Goal: Information Seeking & Learning: Find specific fact

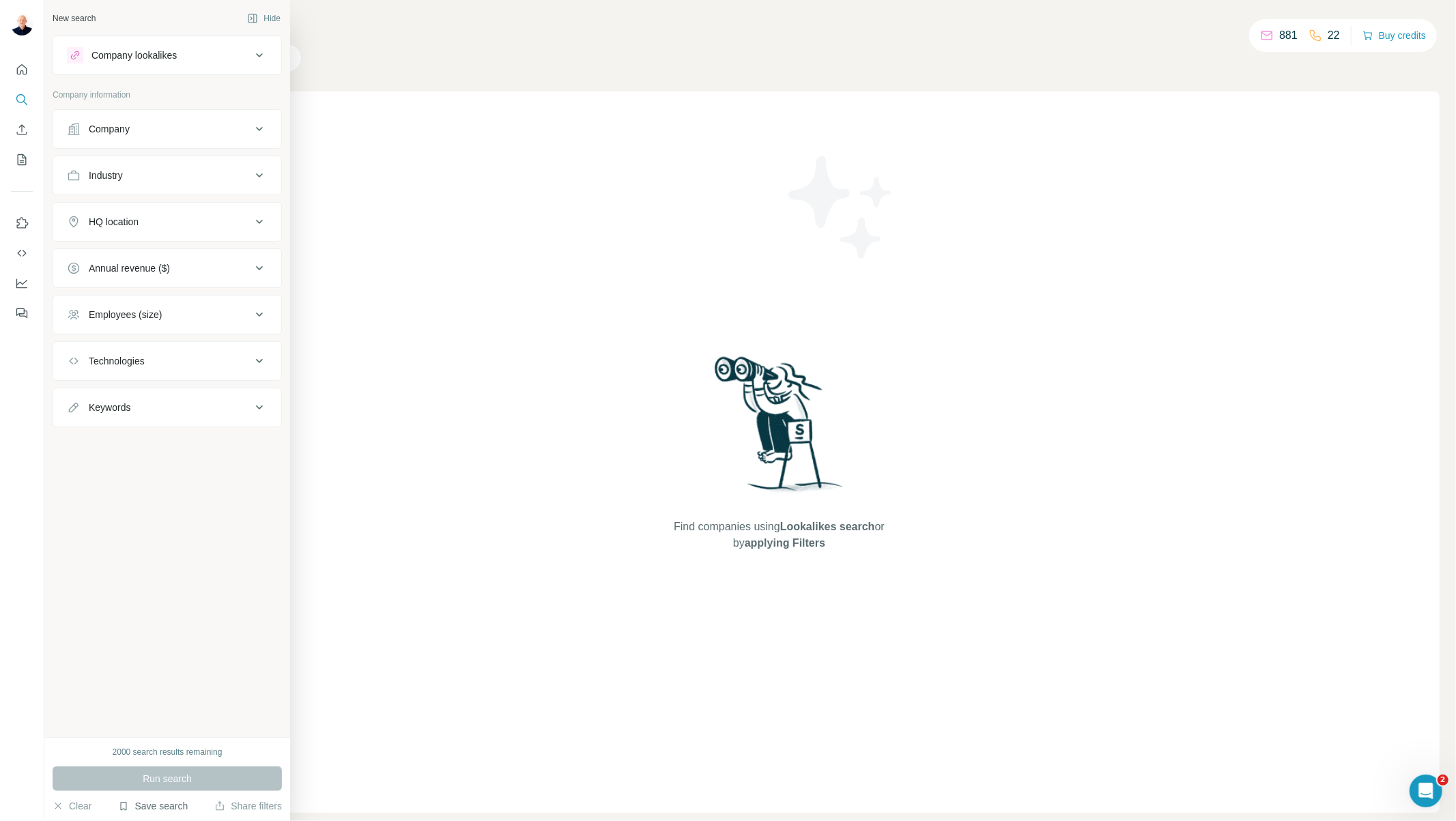
click at [152, 810] on button "Save search" at bounding box center [152, 806] width 70 height 13
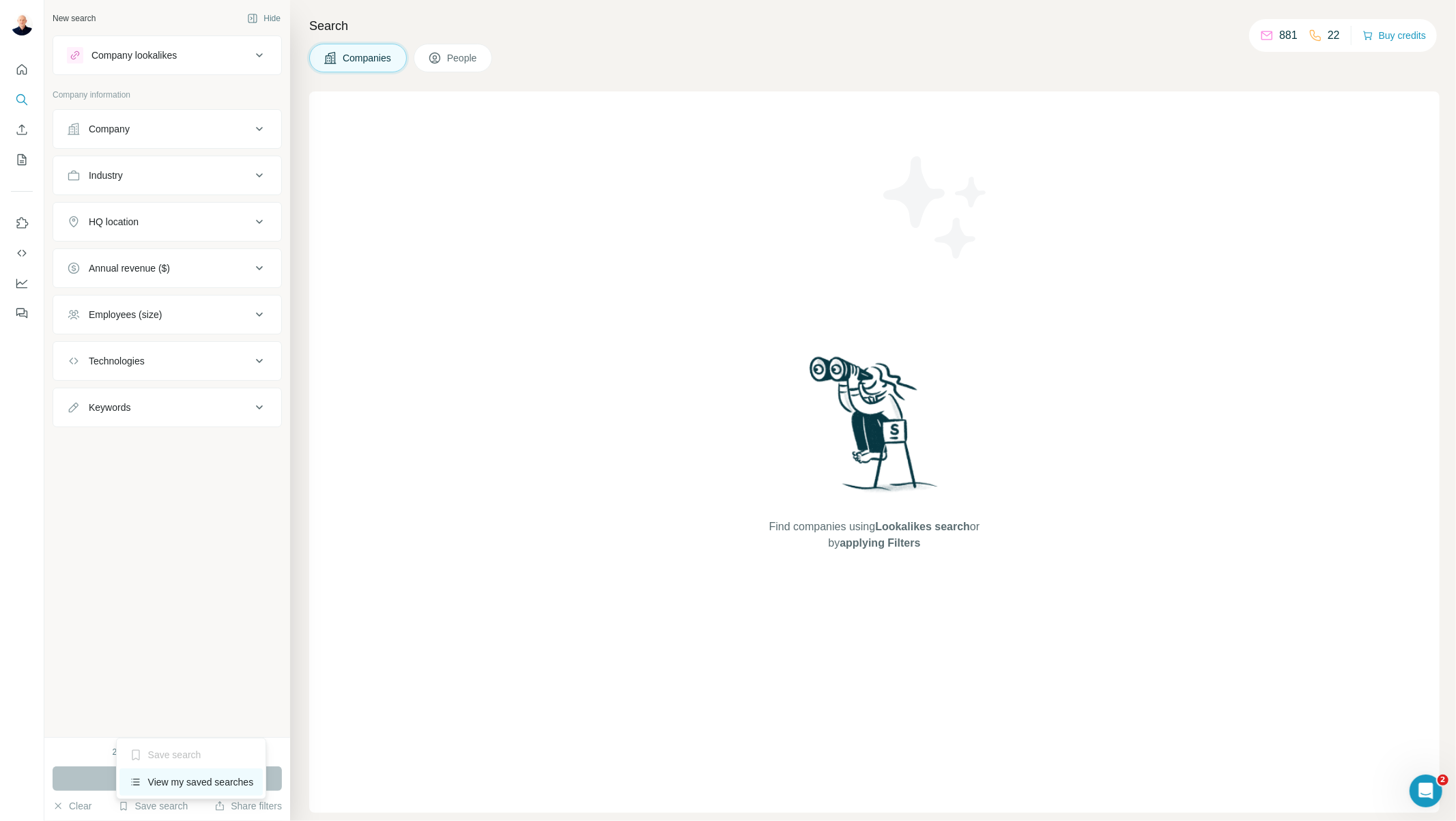
click at [174, 787] on div "View my saved searches" at bounding box center [191, 782] width 144 height 27
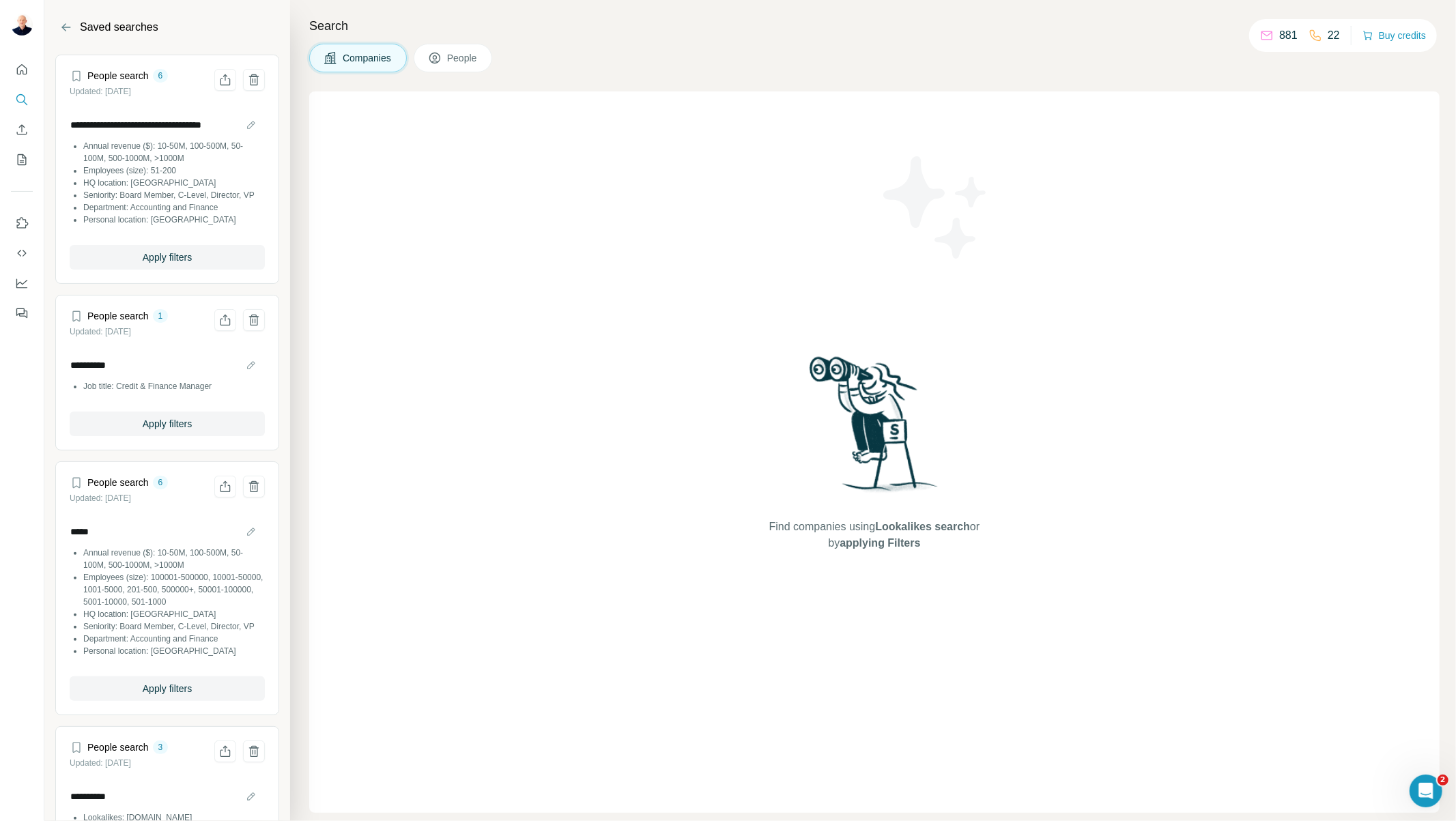
click at [154, 632] on li "Seniority: Board Member, C-Level, Director, VP" at bounding box center [174, 627] width 182 height 13
click at [240, 541] on input "*****" at bounding box center [167, 532] width 196 height 19
click at [237, 541] on input "*****" at bounding box center [167, 532] width 196 height 19
click at [128, 539] on input "*****" at bounding box center [167, 532] width 196 height 19
click at [153, 695] on span "Apply filters" at bounding box center [167, 688] width 50 height 13
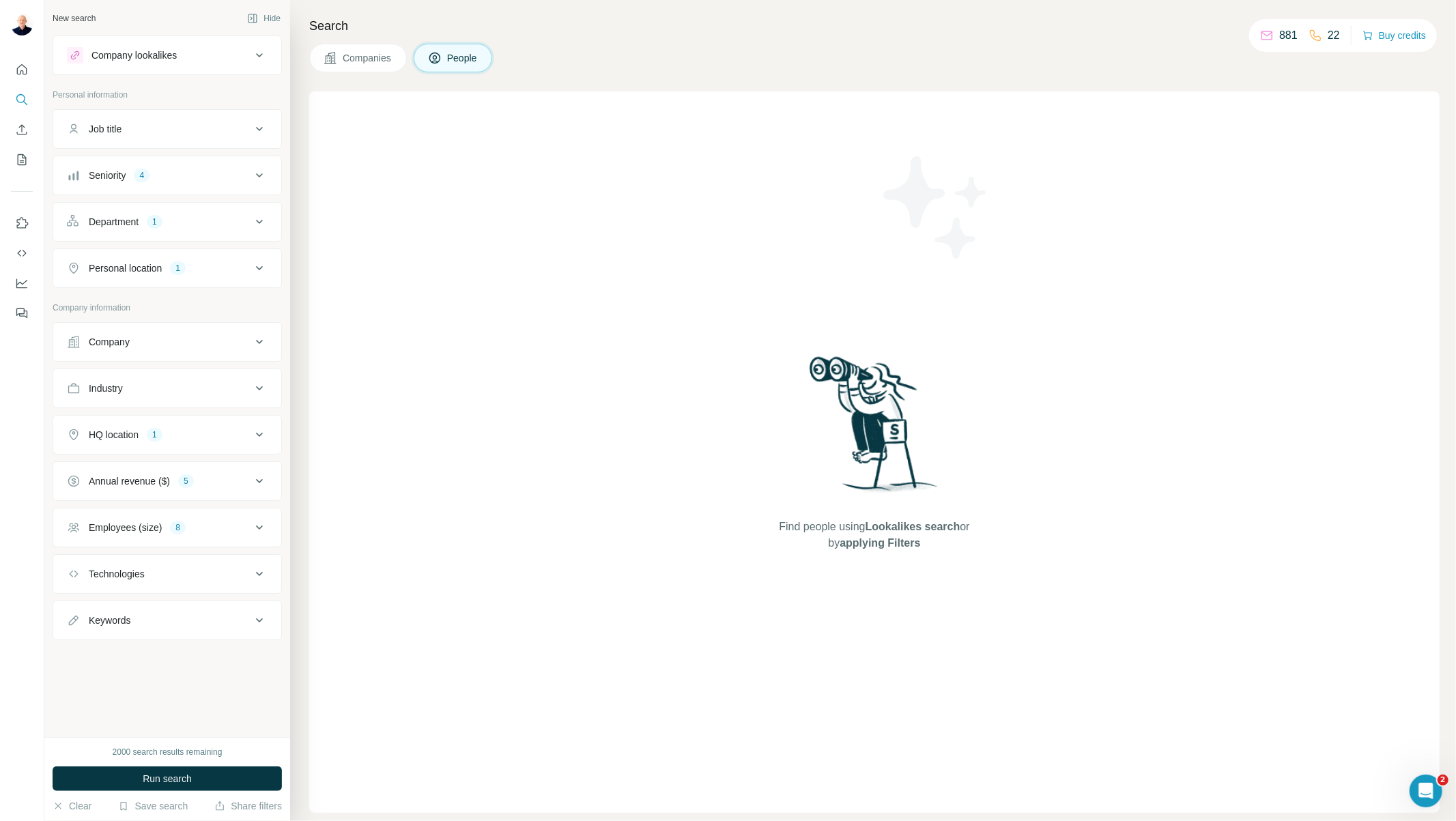
click at [319, 758] on div "Find people using Lookalikes search or by applying Filters" at bounding box center [875, 452] width 1131 height 721
click at [185, 183] on button "Seniority 4" at bounding box center [167, 175] width 228 height 33
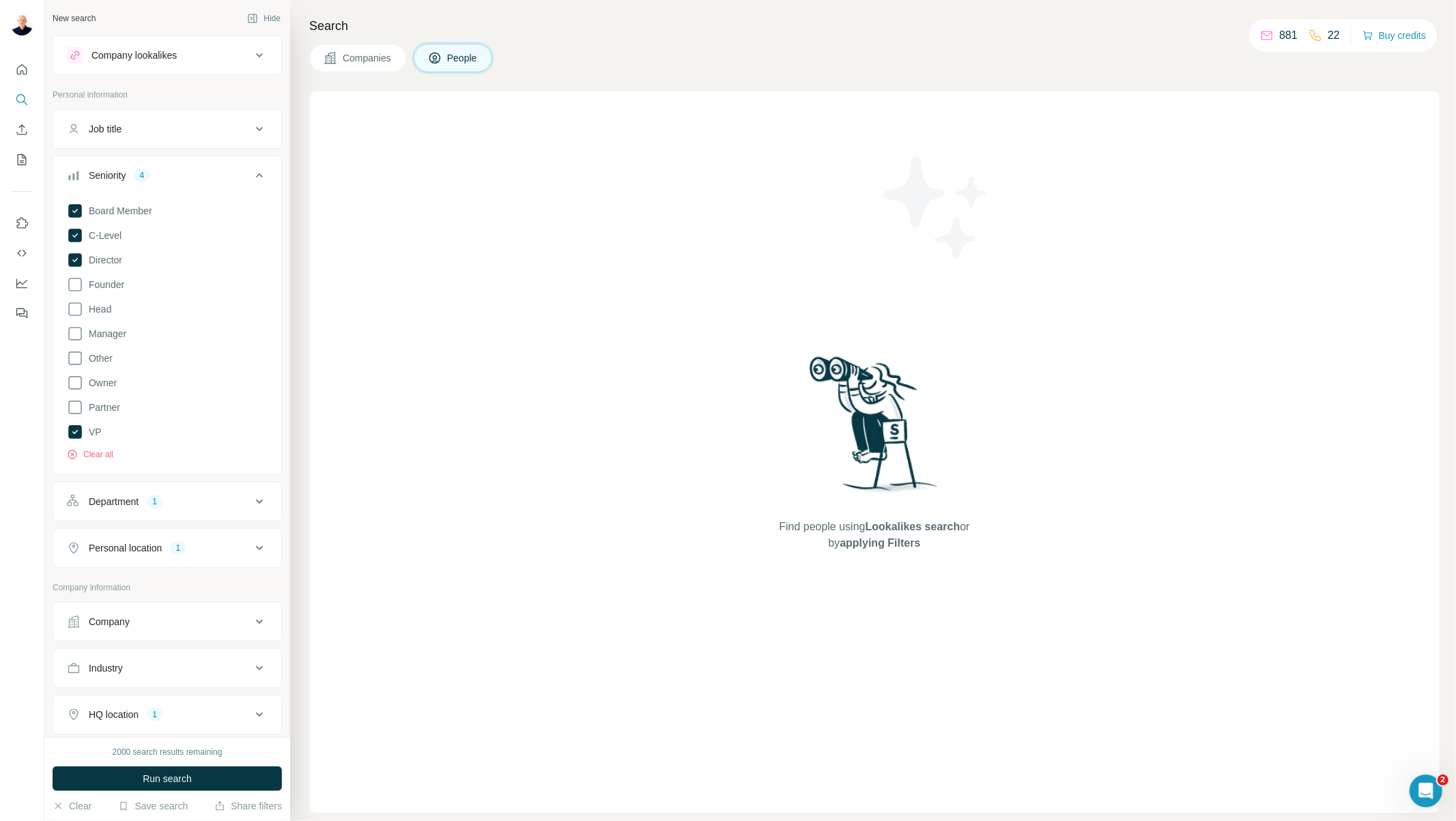
click at [207, 179] on div "Seniority 4" at bounding box center [159, 175] width 185 height 13
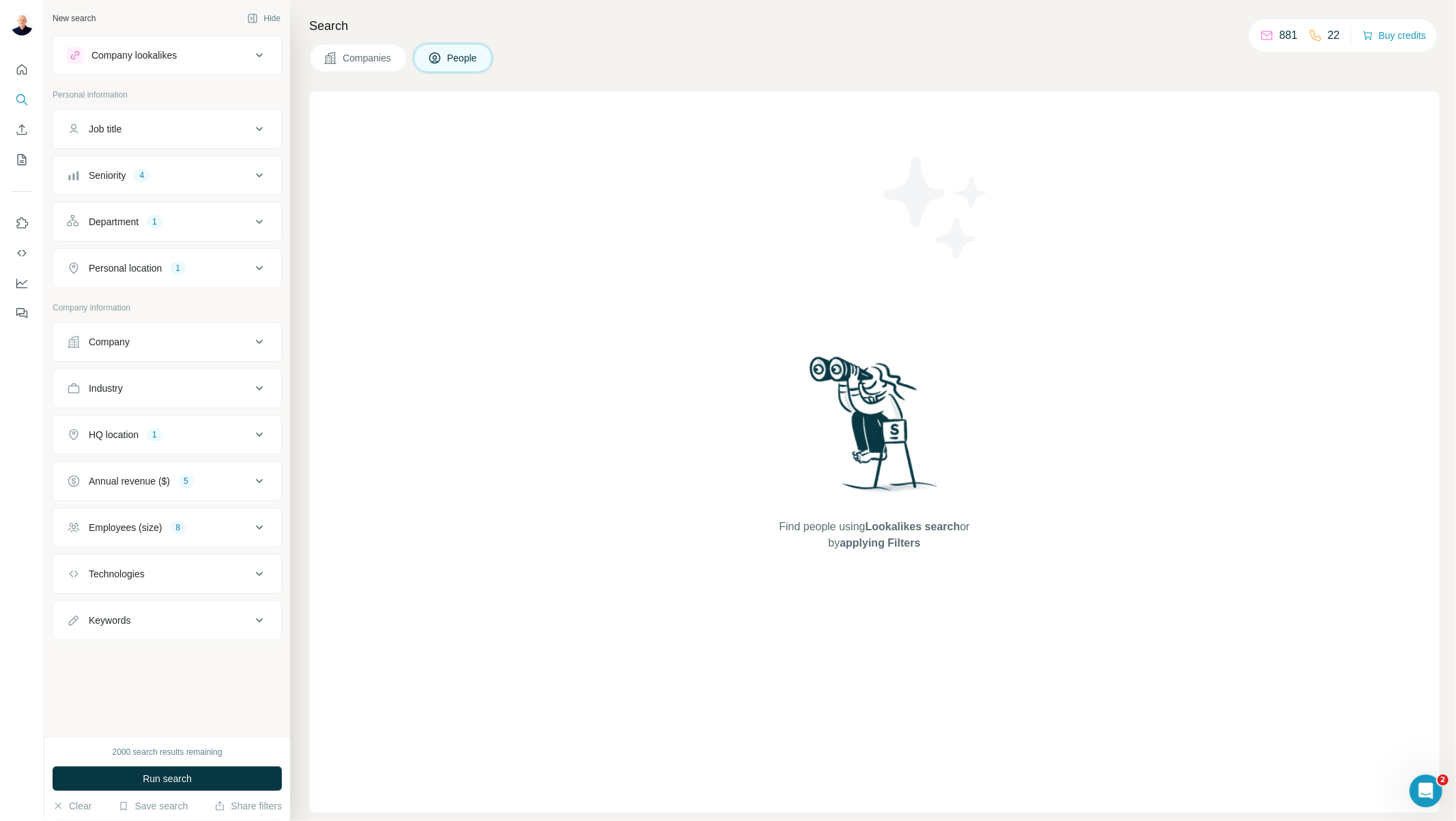
click at [198, 344] on div "Company" at bounding box center [159, 342] width 185 height 13
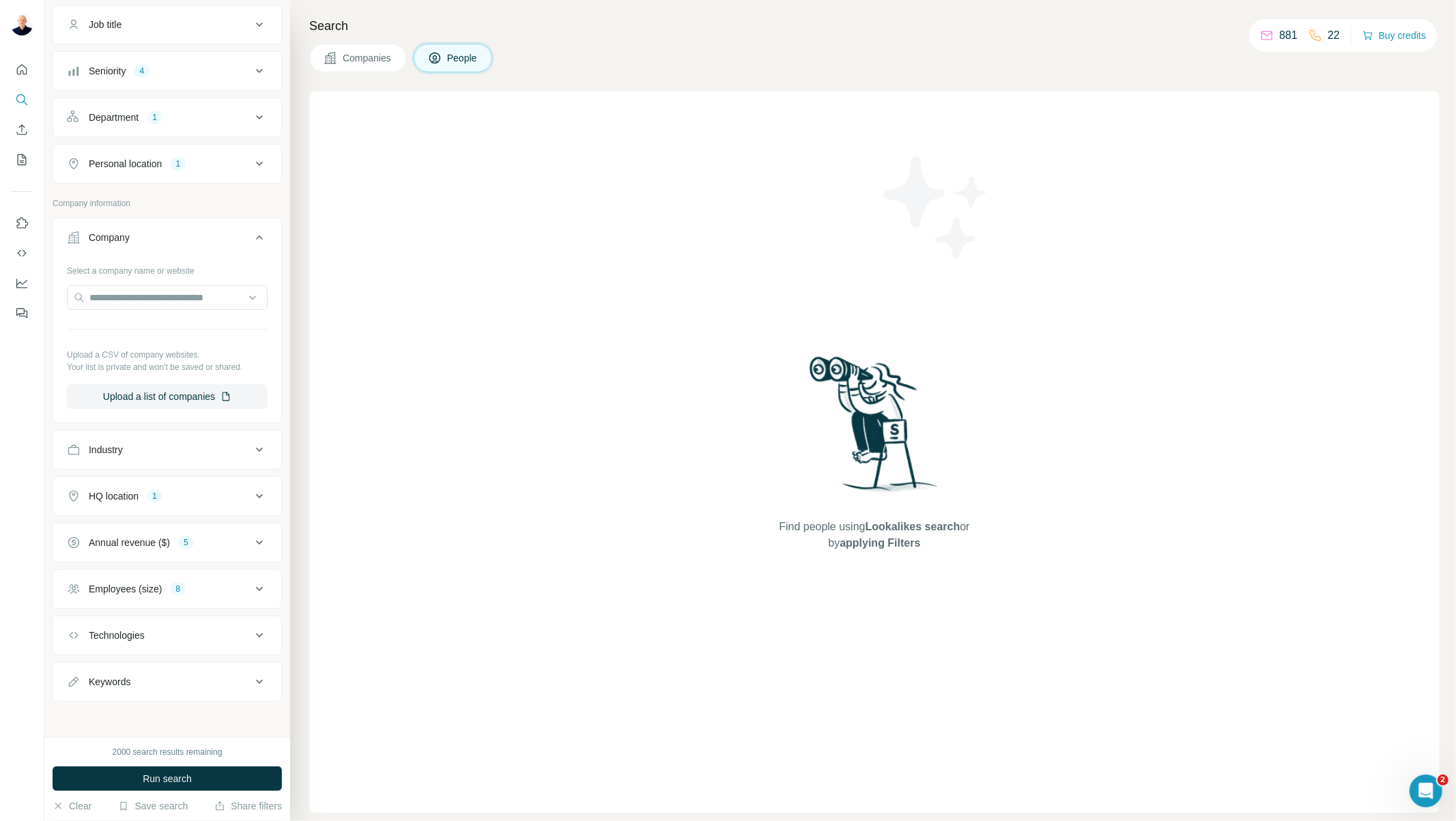
scroll to position [108, 0]
drag, startPoint x: 200, startPoint y: 493, endPoint x: 228, endPoint y: 541, distance: 55.6
click at [228, 541] on ul "Company Select a company name or website Upload a CSV of company websites. Your…" at bounding box center [167, 457] width 229 height 484
click at [218, 539] on div "Annual revenue ($) 5" at bounding box center [159, 540] width 185 height 13
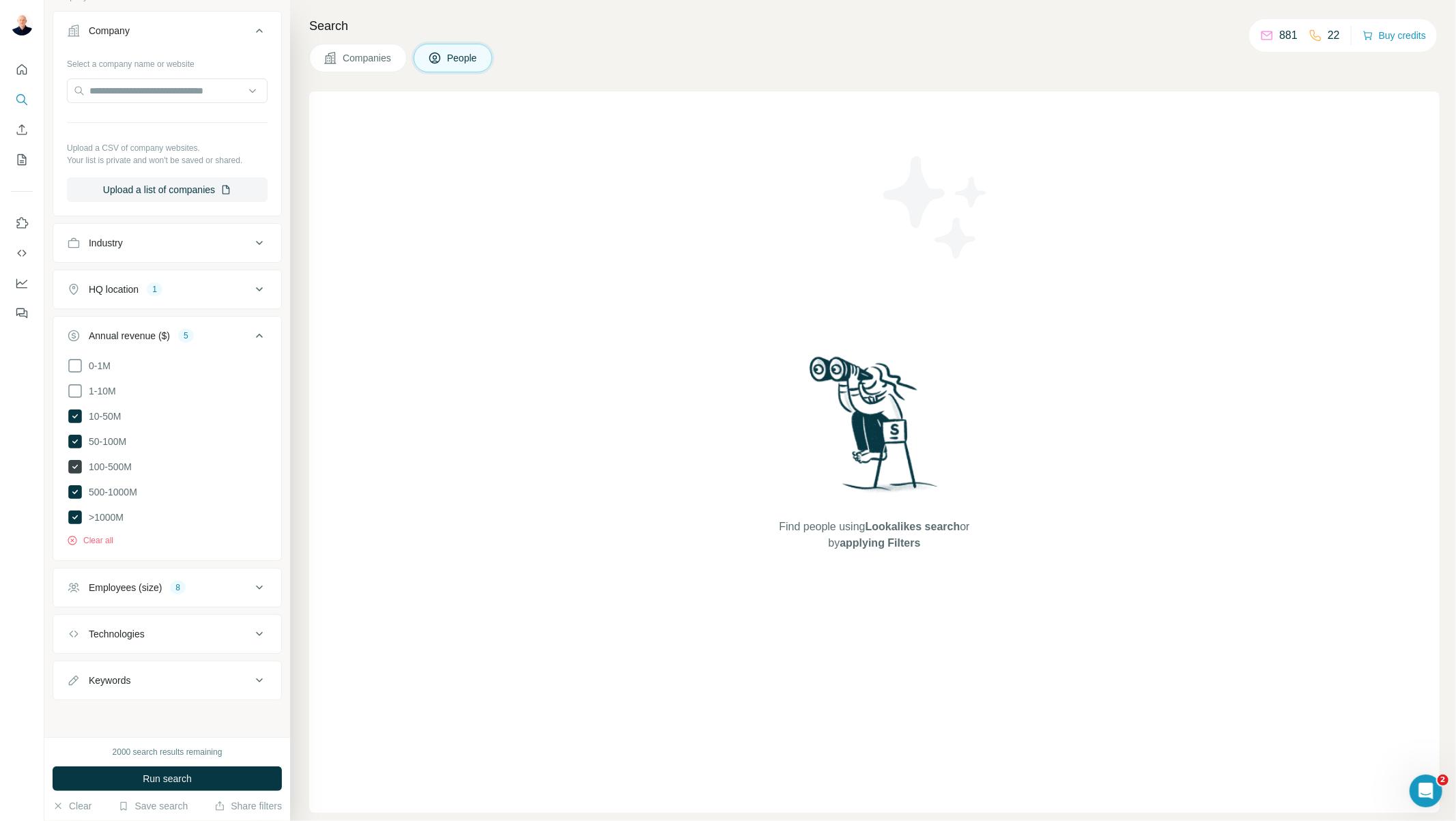
scroll to position [314, 0]
click at [215, 591] on div "Employees (size) 8" at bounding box center [159, 586] width 185 height 13
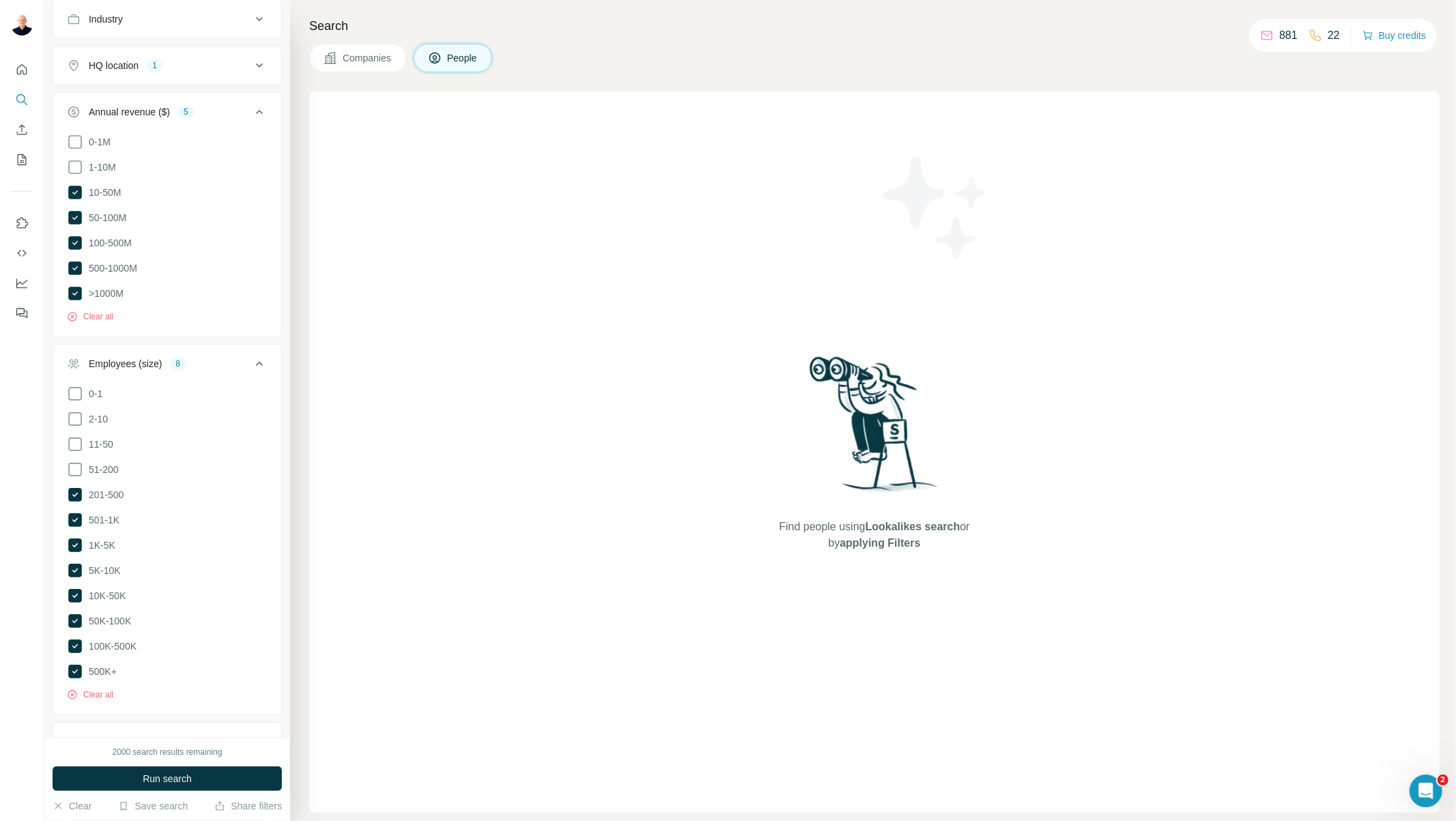
scroll to position [644, 0]
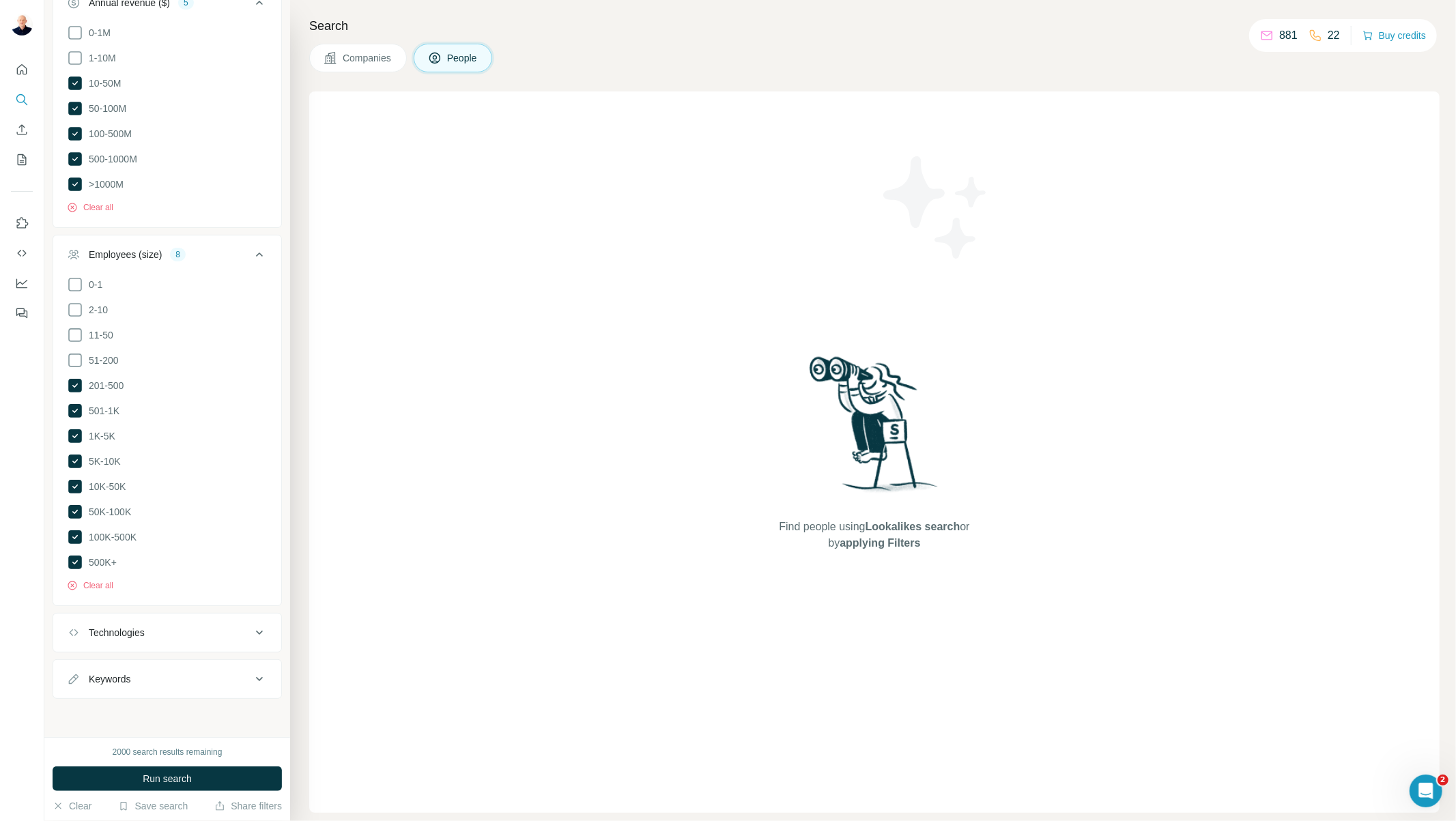
click at [360, 56] on span "Companies" at bounding box center [367, 57] width 50 height 13
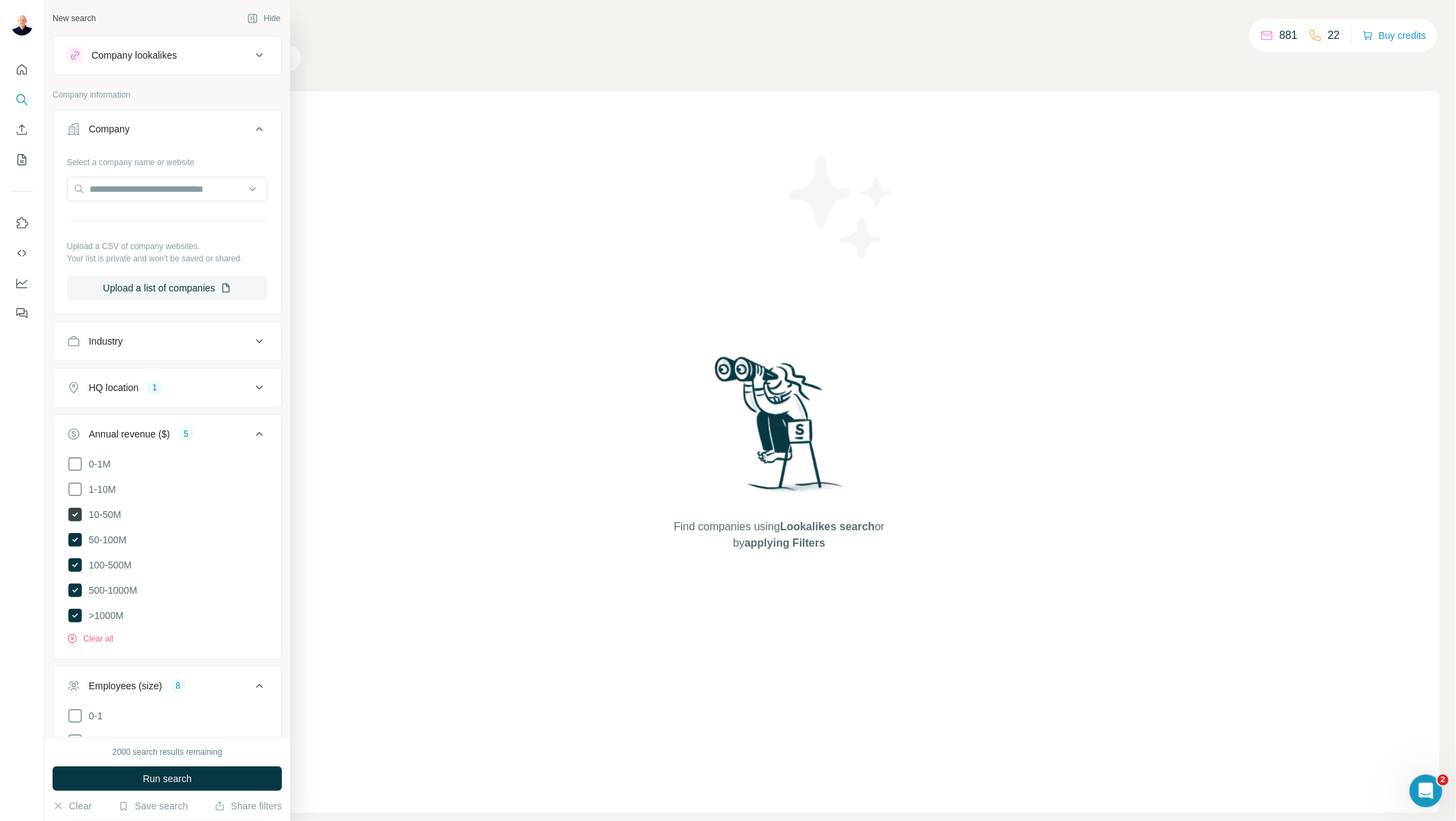
click at [79, 518] on icon at bounding box center [75, 514] width 13 height 13
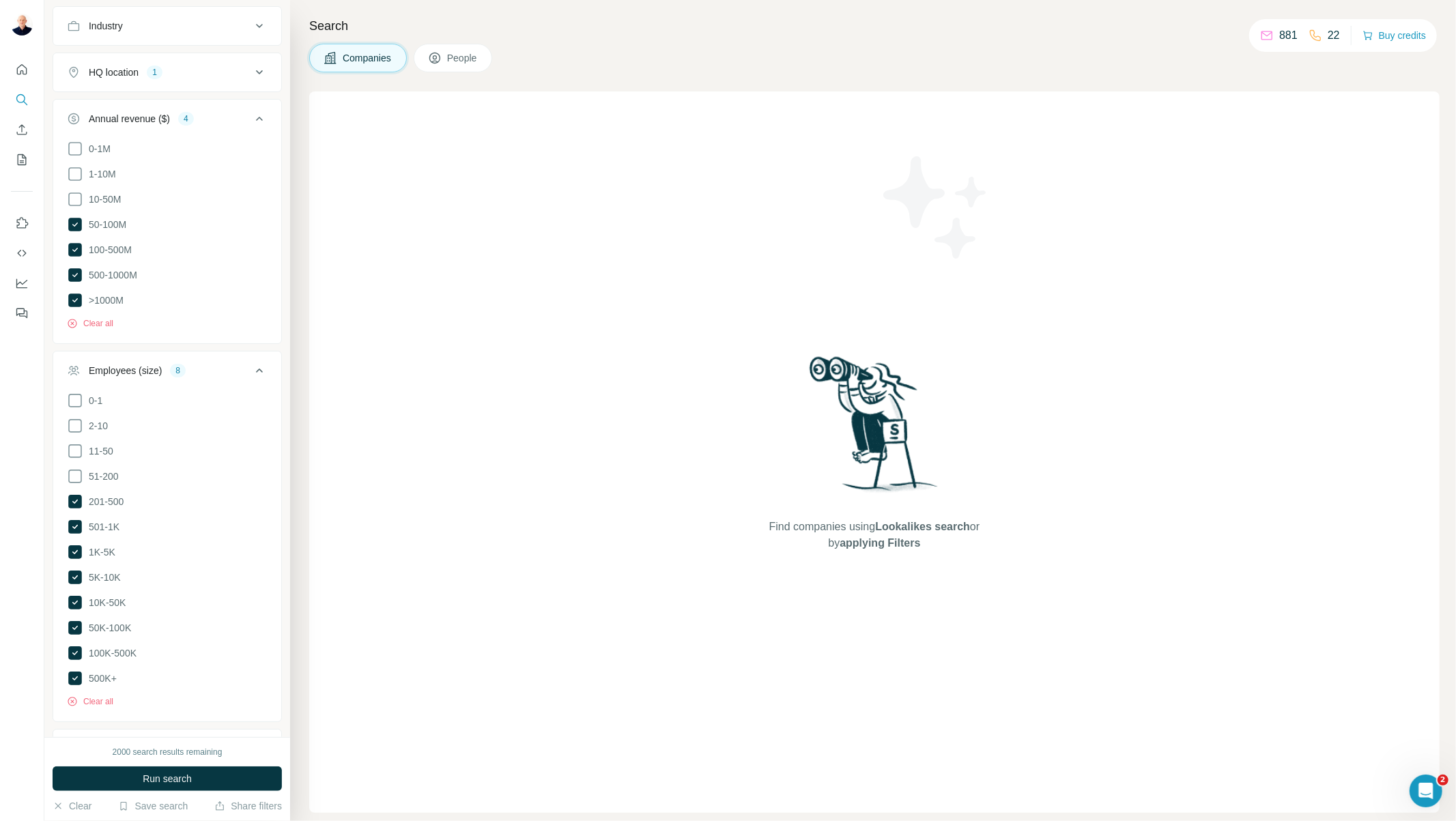
scroll to position [431, 0]
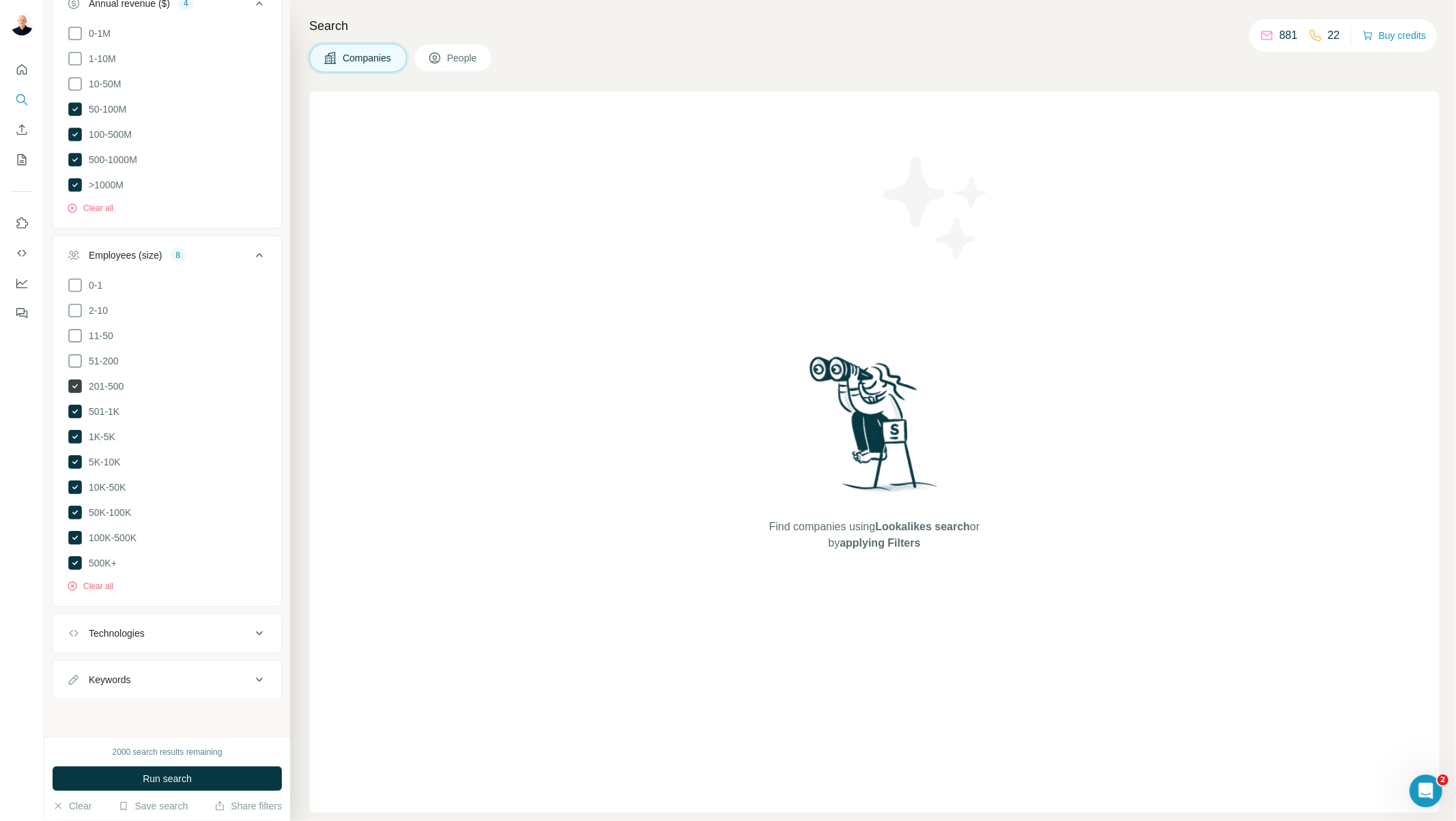
click at [75, 389] on icon at bounding box center [75, 386] width 13 height 13
click at [71, 383] on icon at bounding box center [75, 386] width 17 height 16
click at [143, 779] on span "Run search" at bounding box center [167, 779] width 50 height 13
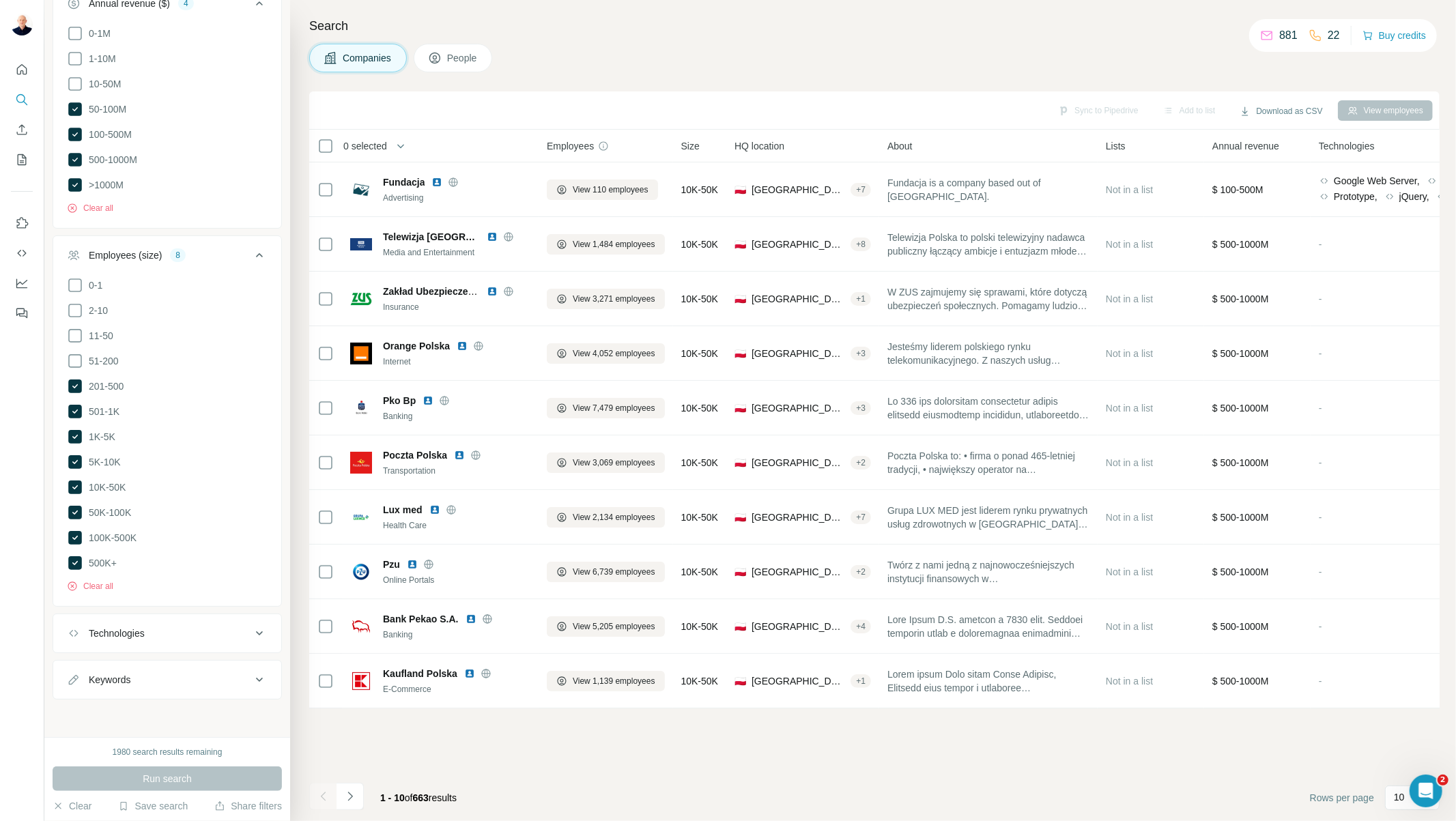
drag, startPoint x: 440, startPoint y: 800, endPoint x: 413, endPoint y: 800, distance: 27.0
click at [413, 800] on span "1 - 10 of 663 results" at bounding box center [418, 798] width 76 height 11
click at [75, 383] on icon at bounding box center [75, 386] width 13 height 13
click at [150, 774] on span "Run search" at bounding box center [167, 779] width 50 height 13
drag, startPoint x: 432, startPoint y: 796, endPoint x: 398, endPoint y: 796, distance: 34.0
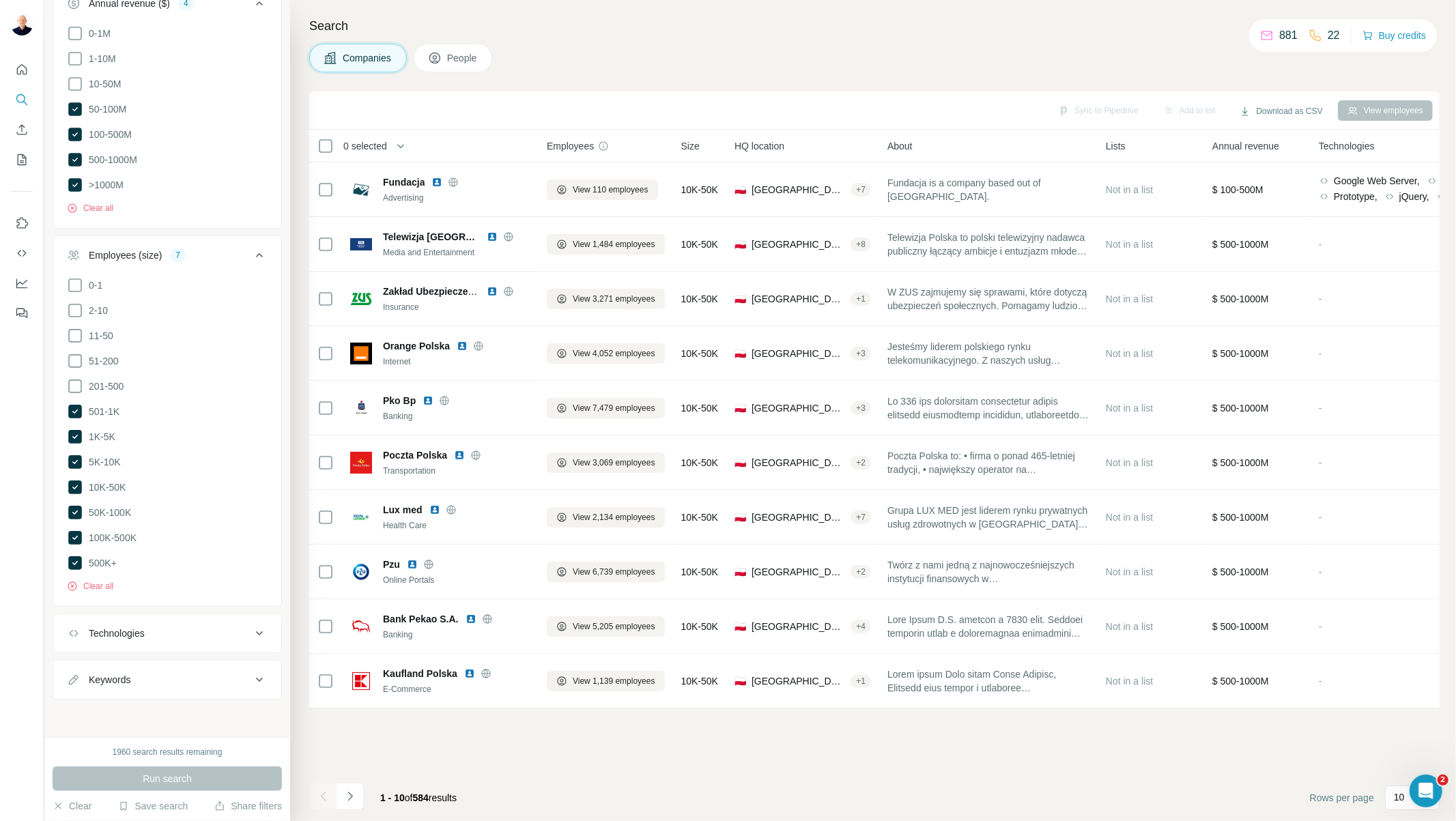
click at [398, 796] on span "1 - 10 of 584 results" at bounding box center [418, 798] width 76 height 11
click at [75, 107] on icon at bounding box center [75, 108] width 13 height 13
click at [189, 773] on span "Run search" at bounding box center [167, 779] width 50 height 13
drag, startPoint x: 440, startPoint y: 797, endPoint x: 417, endPoint y: 801, distance: 23.3
click at [417, 801] on span "1 - 10 of 549 results" at bounding box center [418, 798] width 76 height 11
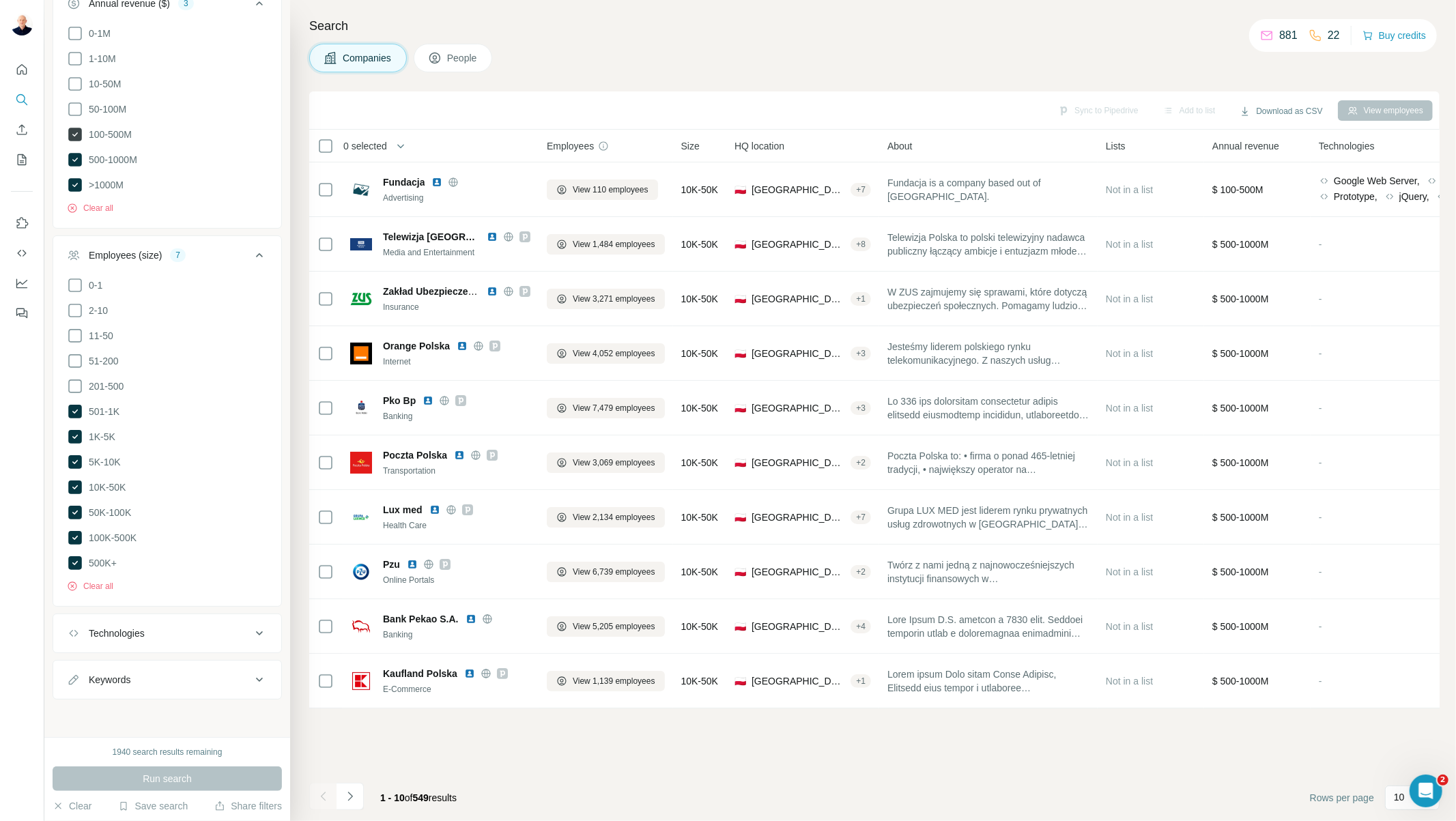
click at [71, 137] on icon at bounding box center [75, 134] width 13 height 13
click at [223, 783] on button "Run search" at bounding box center [167, 779] width 229 height 24
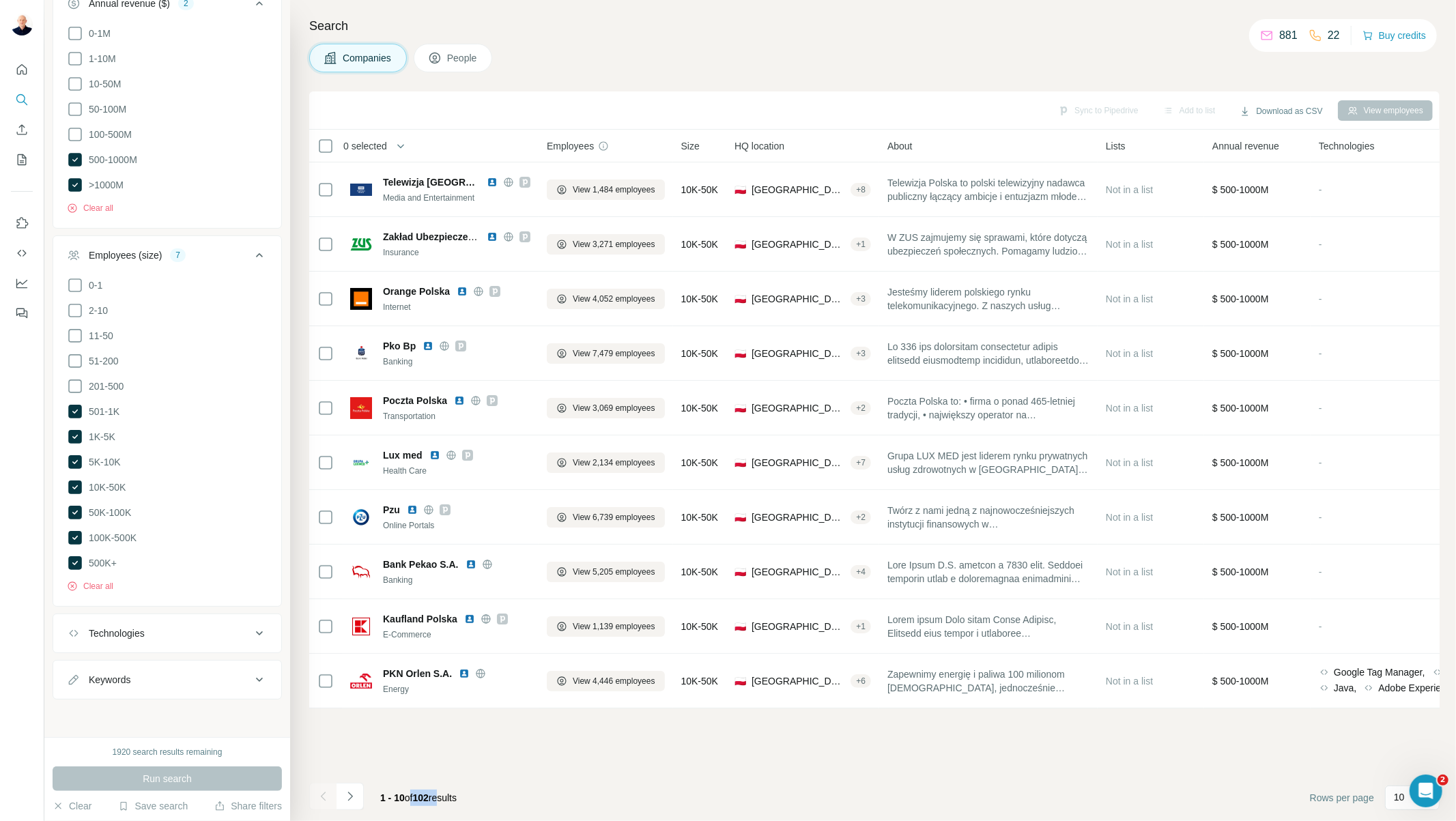
drag, startPoint x: 449, startPoint y: 794, endPoint x: 411, endPoint y: 795, distance: 38.0
click at [411, 795] on span "1 - 10 of 102 results" at bounding box center [418, 798] width 76 height 11
click at [440, 805] on div "1 - 10 of 102 results" at bounding box center [418, 798] width 98 height 30
drag, startPoint x: 465, startPoint y: 801, endPoint x: 413, endPoint y: 794, distance: 52.5
click at [413, 794] on span "1 - 10 of 102 results" at bounding box center [418, 798] width 76 height 11
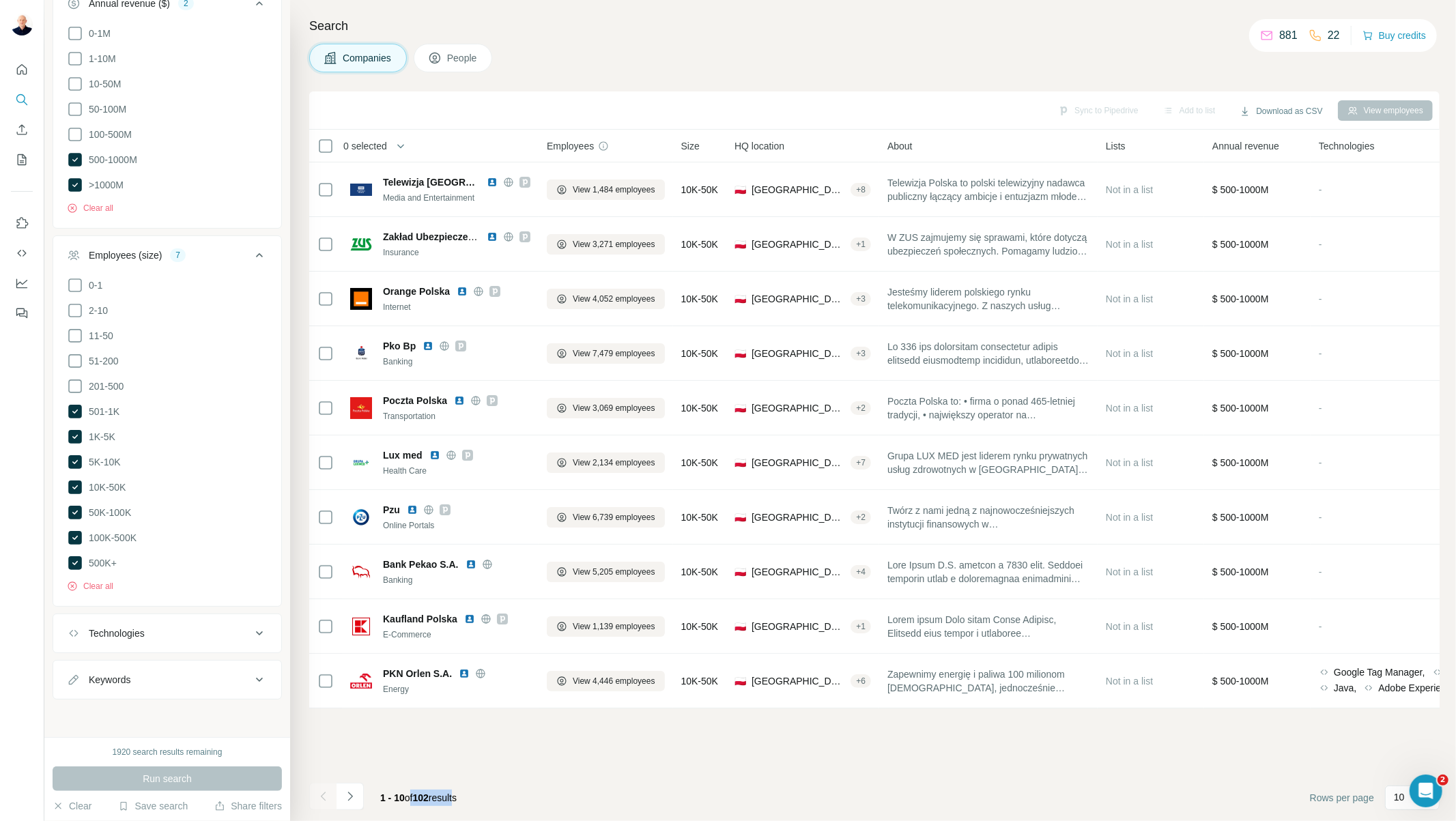
click at [440, 795] on span "1 - 10 of 102 results" at bounding box center [418, 798] width 76 height 11
drag, startPoint x: 504, startPoint y: 799, endPoint x: 416, endPoint y: 792, distance: 88.3
click at [416, 792] on footer "1 - 10 of 102 results Rows per page 10" at bounding box center [875, 797] width 1131 height 46
click at [453, 810] on div "1 - 10 of 102 results" at bounding box center [418, 798] width 98 height 30
drag, startPoint x: 449, startPoint y: 796, endPoint x: 398, endPoint y: 790, distance: 51.4
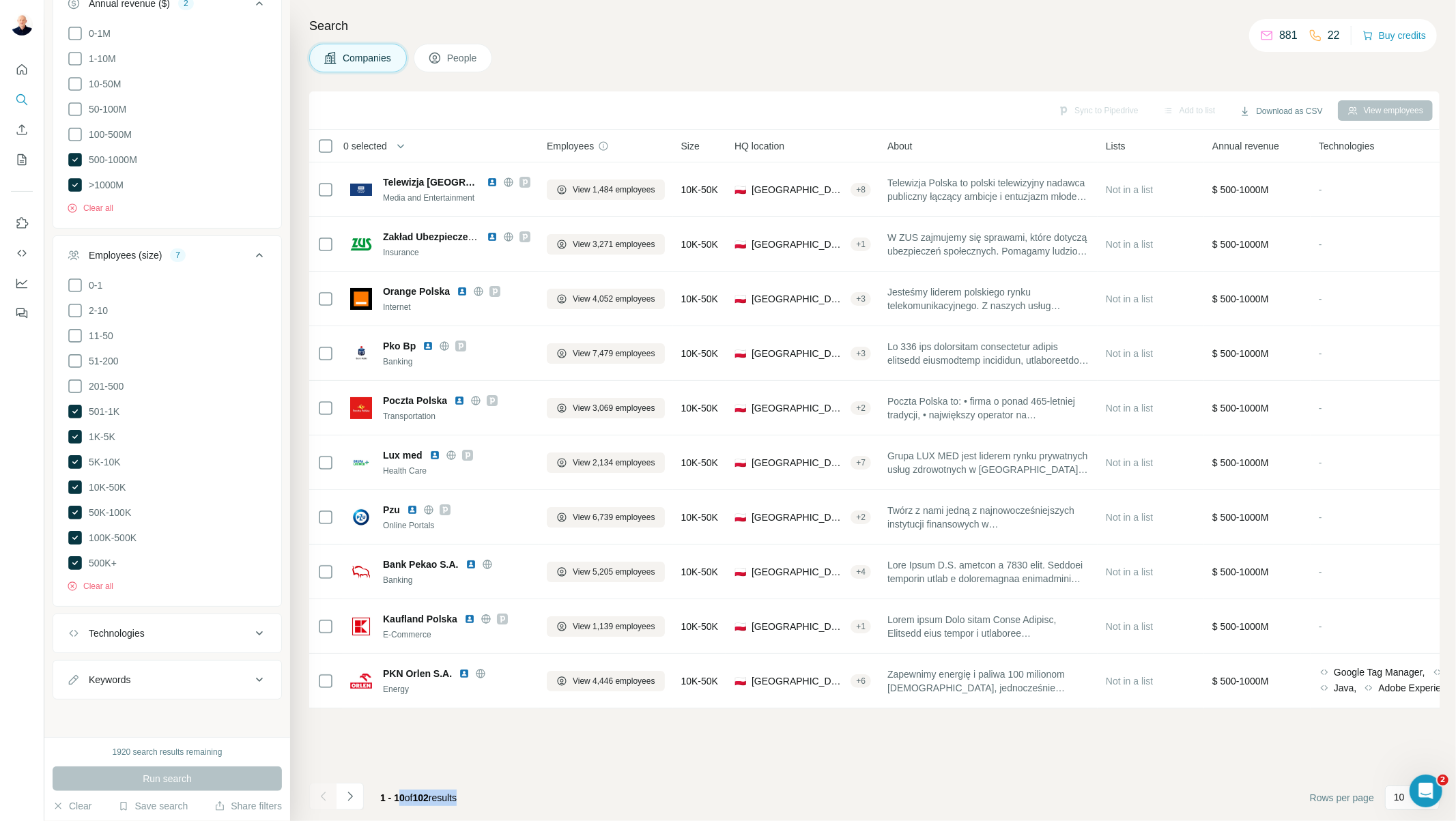
click at [398, 790] on div "1 - 10 of 102 results" at bounding box center [418, 798] width 98 height 30
click at [429, 793] on span "102" at bounding box center [421, 798] width 16 height 11
click at [487, 794] on footer "1 - 10 of 102 results Rows per page 10" at bounding box center [875, 797] width 1131 height 46
click at [459, 63] on span "People" at bounding box center [463, 57] width 31 height 13
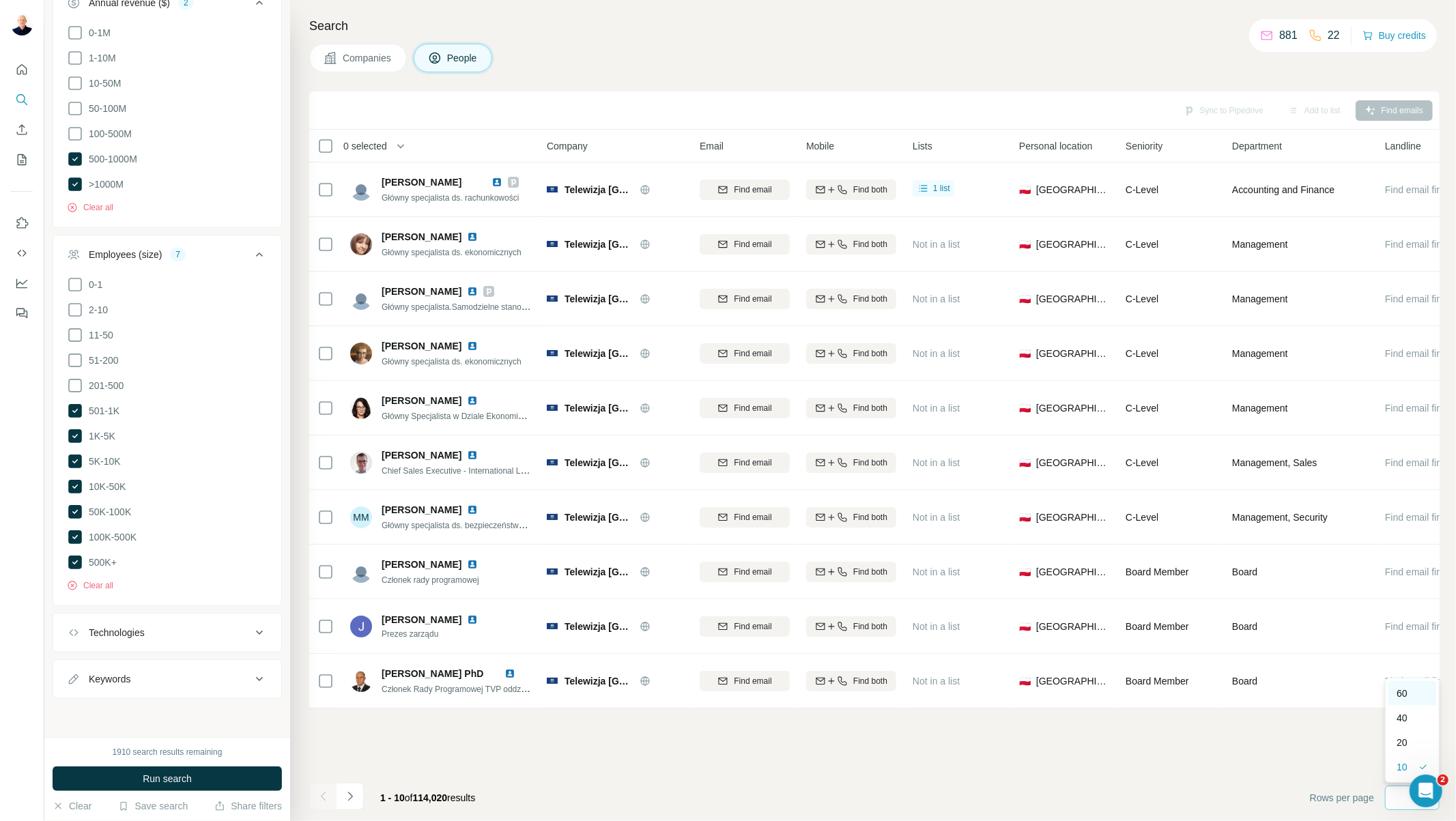
click at [1414, 683] on div "60" at bounding box center [1412, 693] width 48 height 24
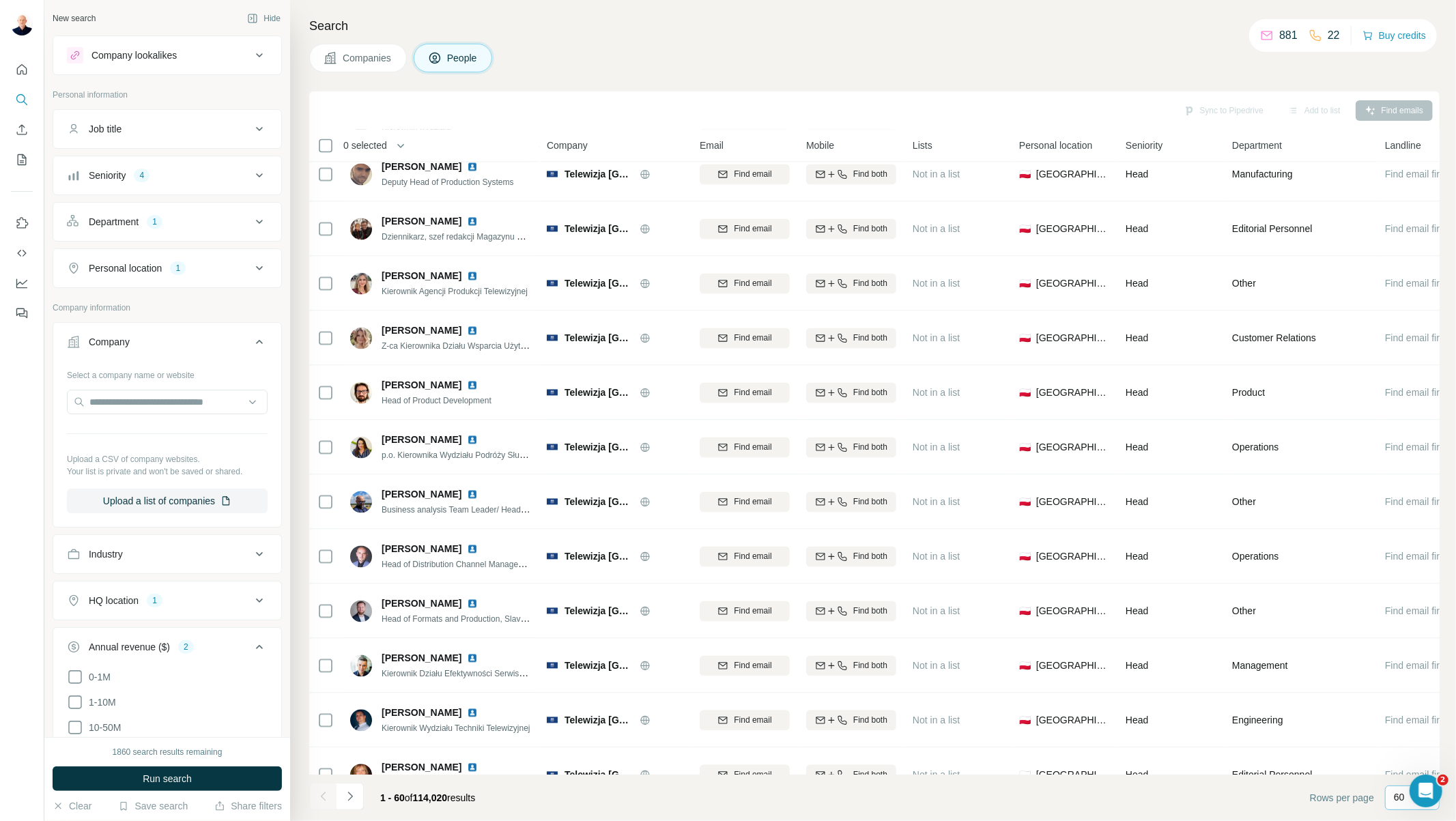
click at [160, 130] on div "Job title" at bounding box center [159, 129] width 185 height 13
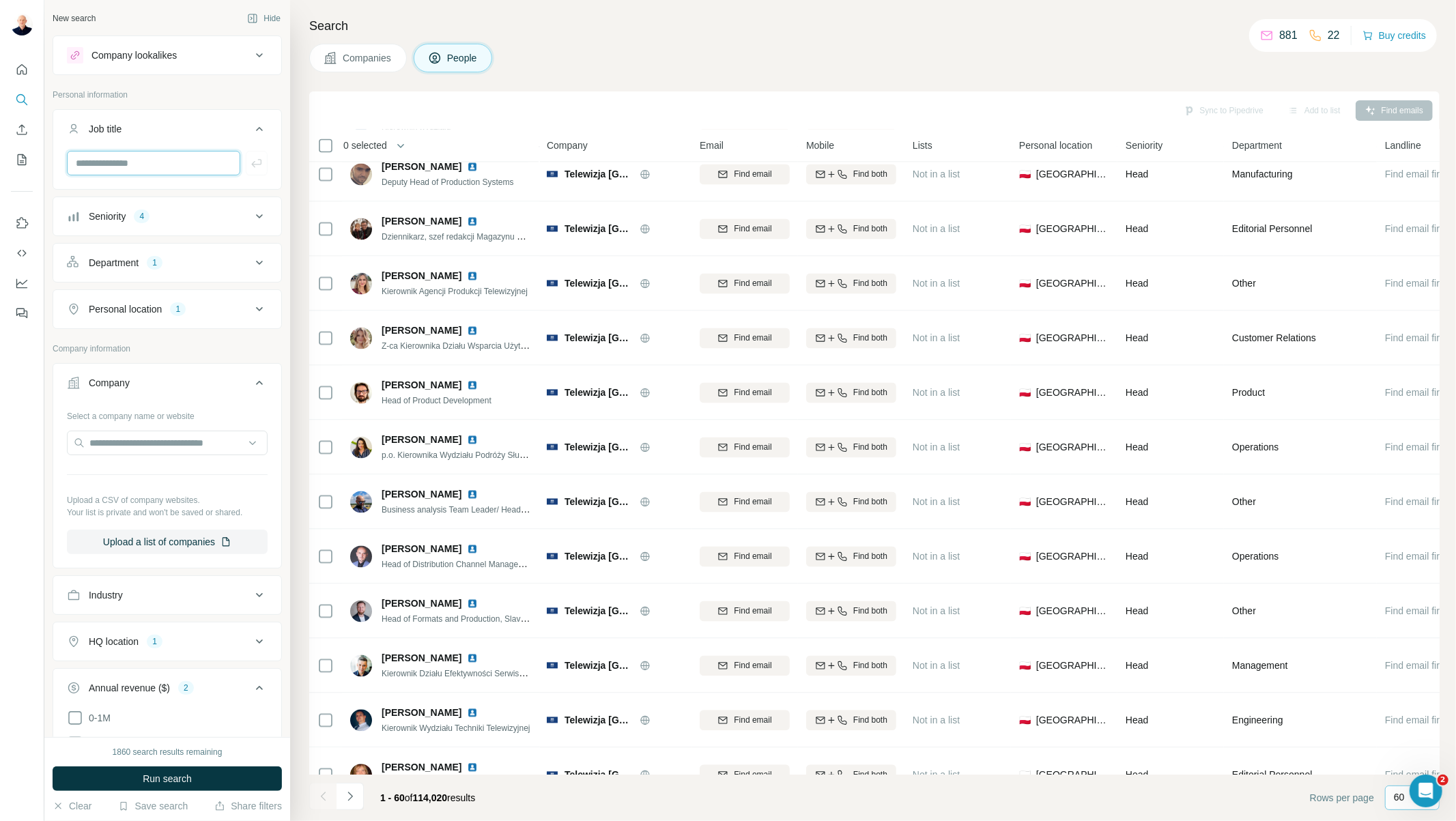
click at [151, 159] on input "text" at bounding box center [153, 163] width 174 height 24
click at [119, 159] on input "text" at bounding box center [153, 163] width 174 height 24
click at [133, 260] on div "Department" at bounding box center [113, 262] width 50 height 13
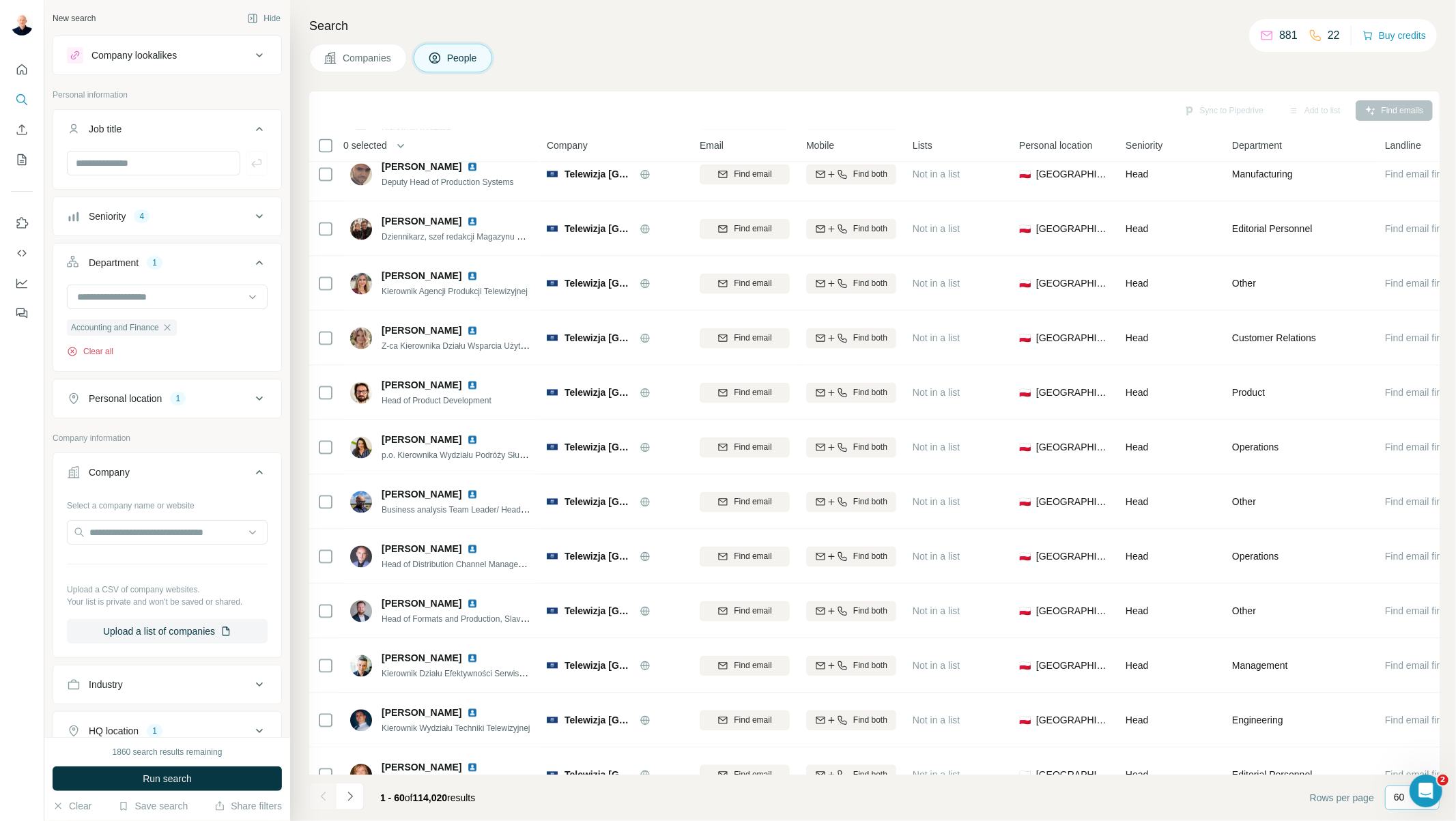
click at [94, 350] on button "Clear all" at bounding box center [90, 352] width 46 height 13
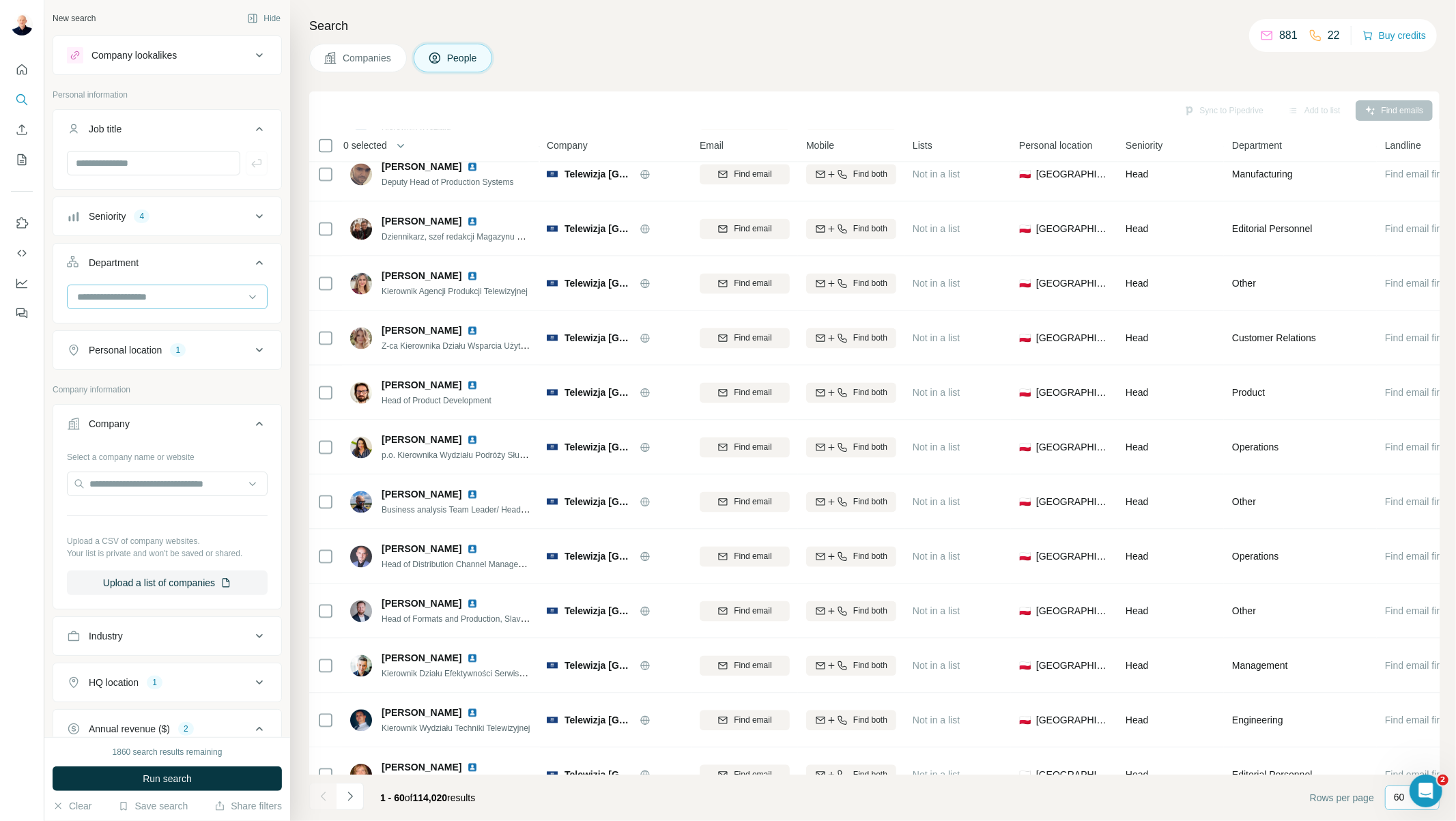
click at [123, 296] on input at bounding box center [160, 296] width 169 height 15
click at [134, 321] on p "Accounting and Finance" at bounding box center [130, 328] width 102 height 13
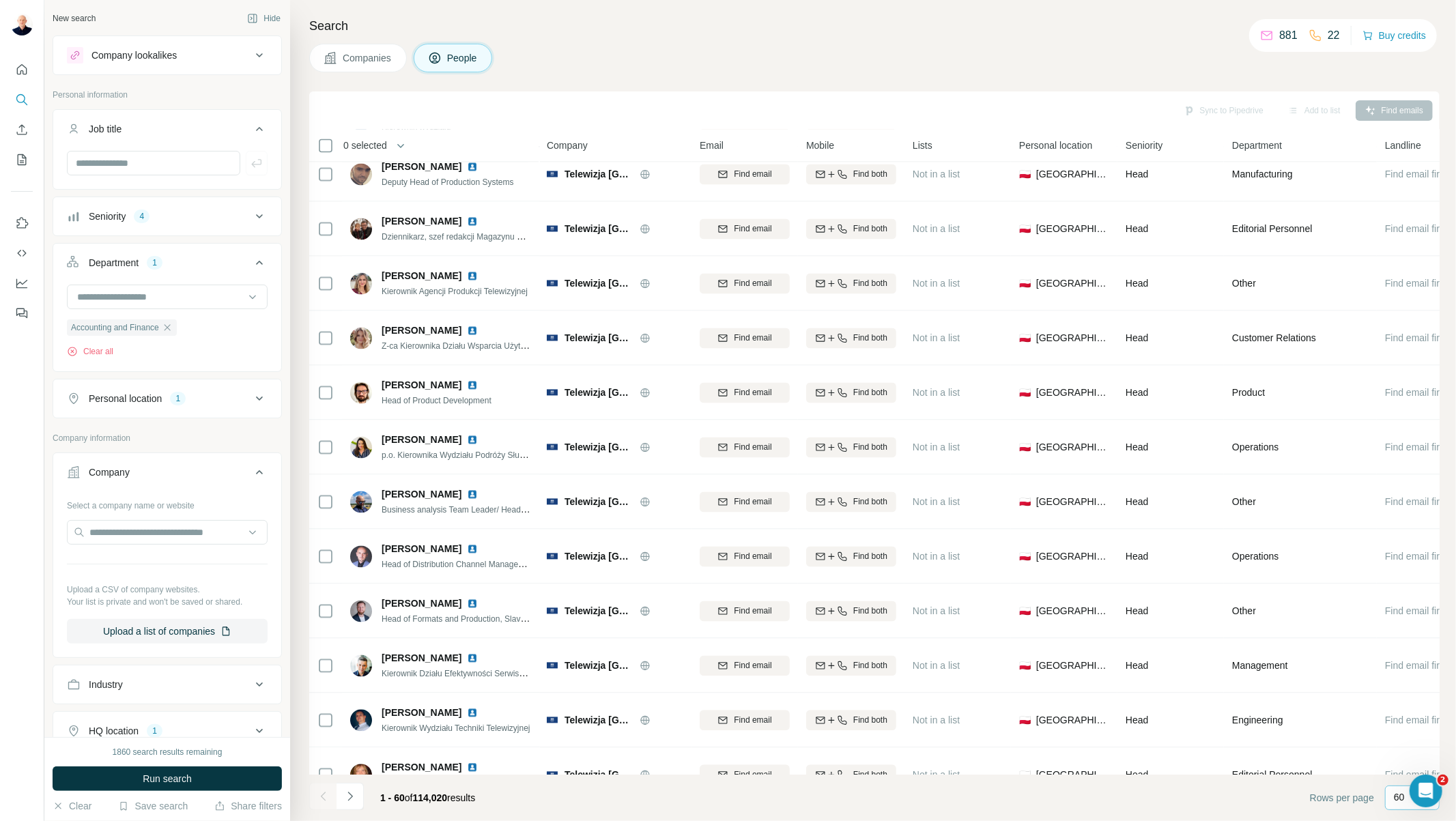
click at [261, 254] on button "Department 1" at bounding box center [167, 266] width 228 height 38
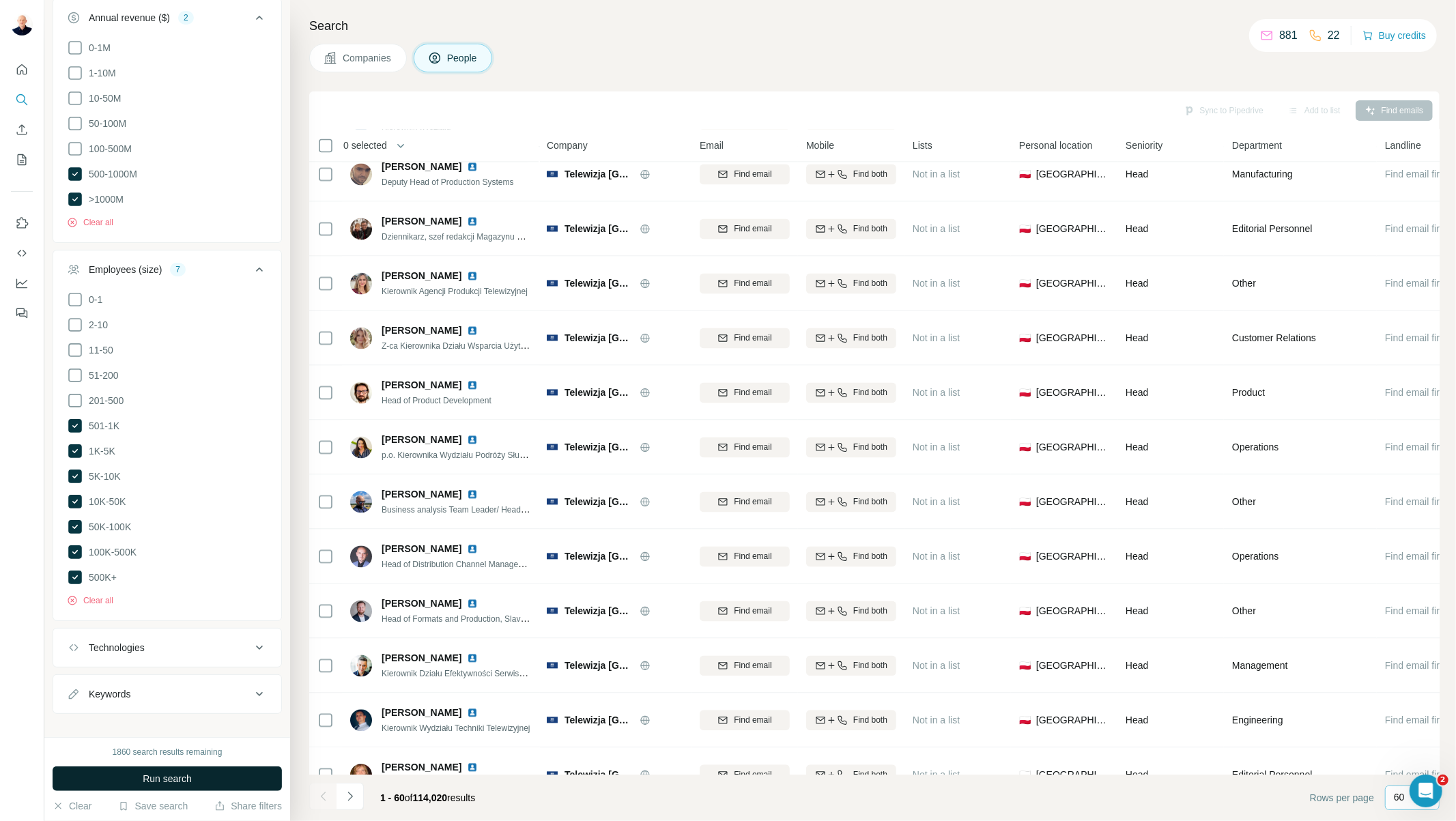
scroll to position [683, 0]
click at [186, 779] on span "Run search" at bounding box center [167, 779] width 50 height 13
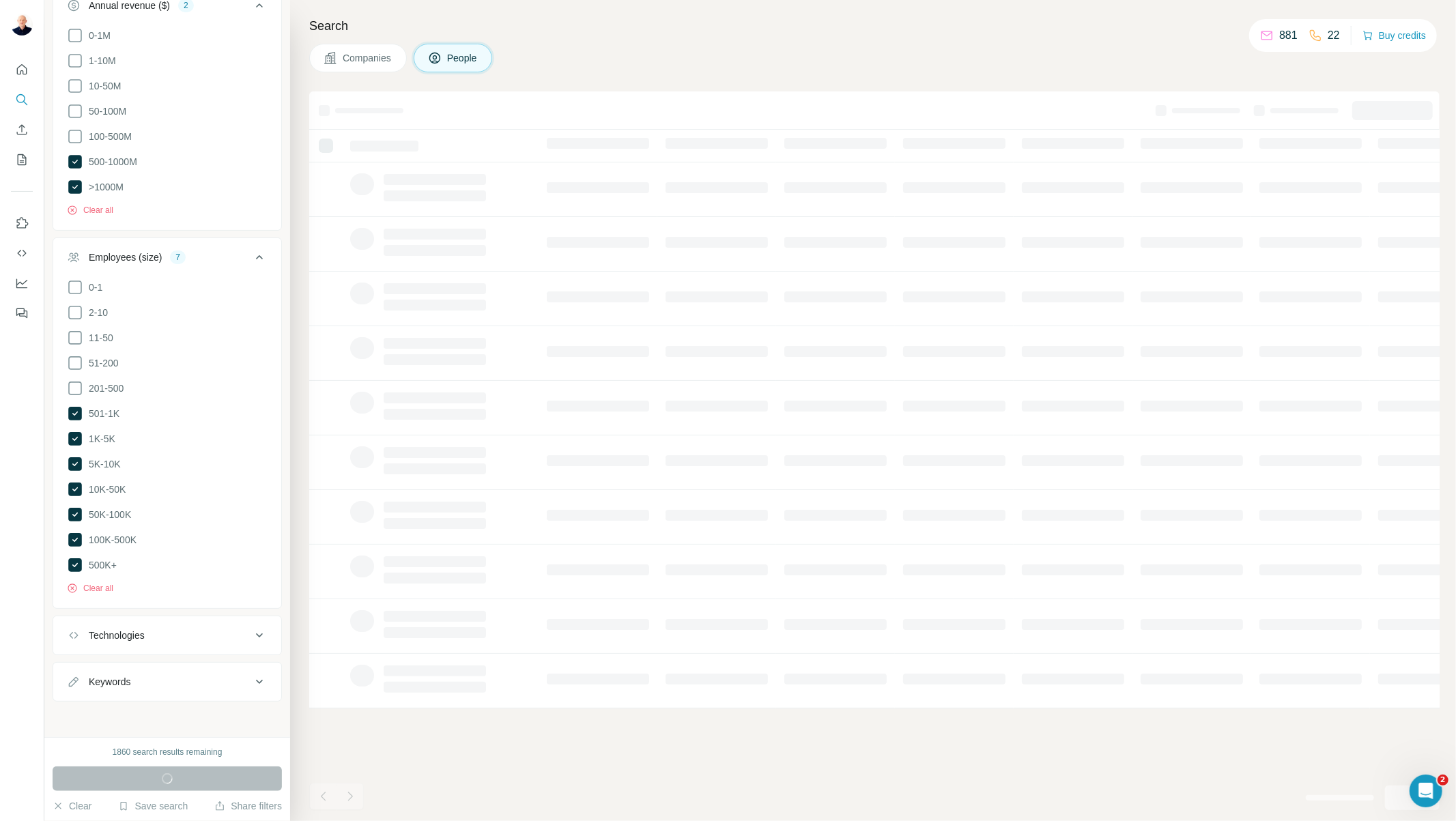
scroll to position [0, 0]
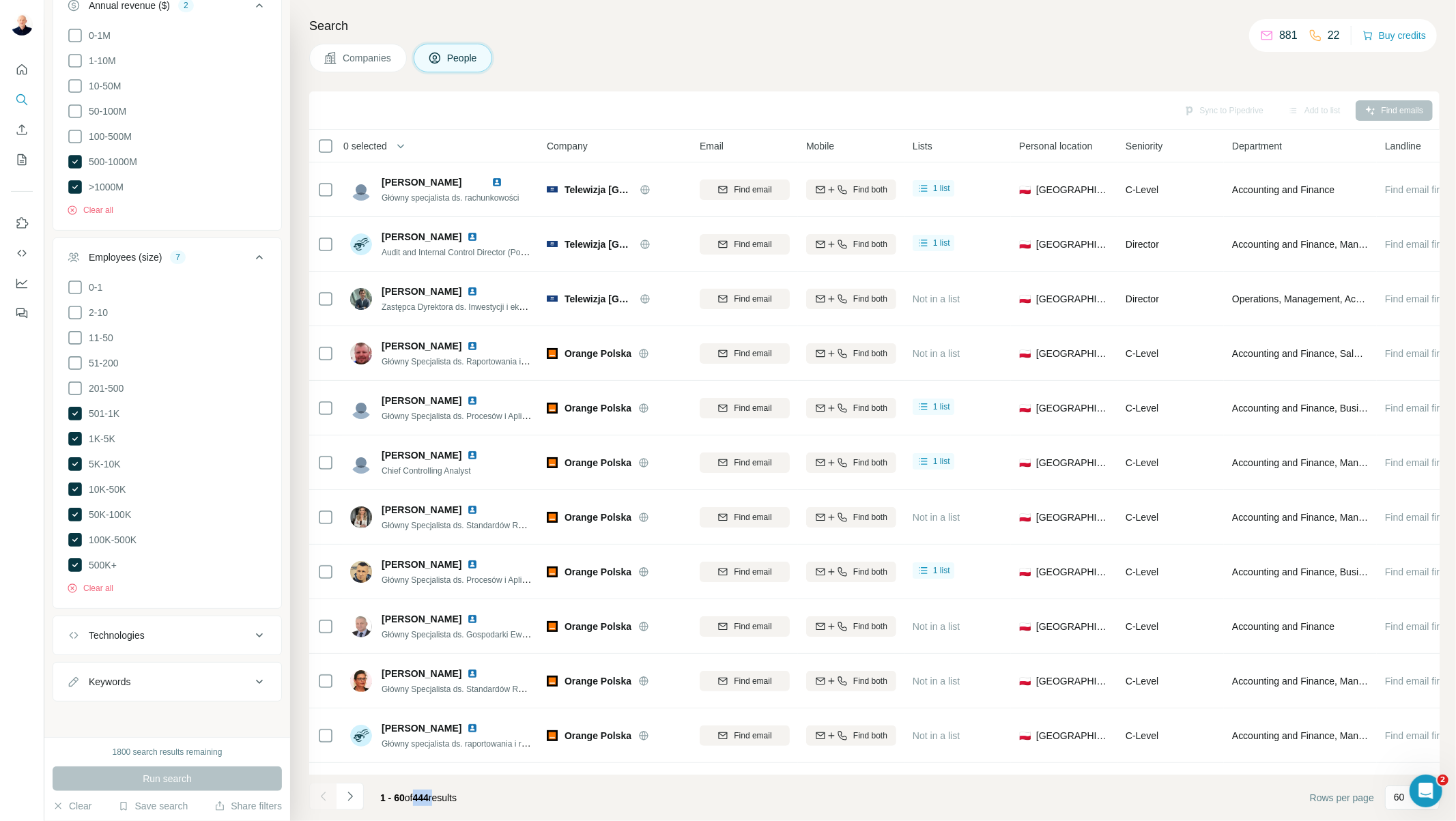
drag, startPoint x: 445, startPoint y: 792, endPoint x: 420, endPoint y: 799, distance: 26.0
click at [420, 799] on div "1 - 60 of 444 results" at bounding box center [418, 798] width 98 height 30
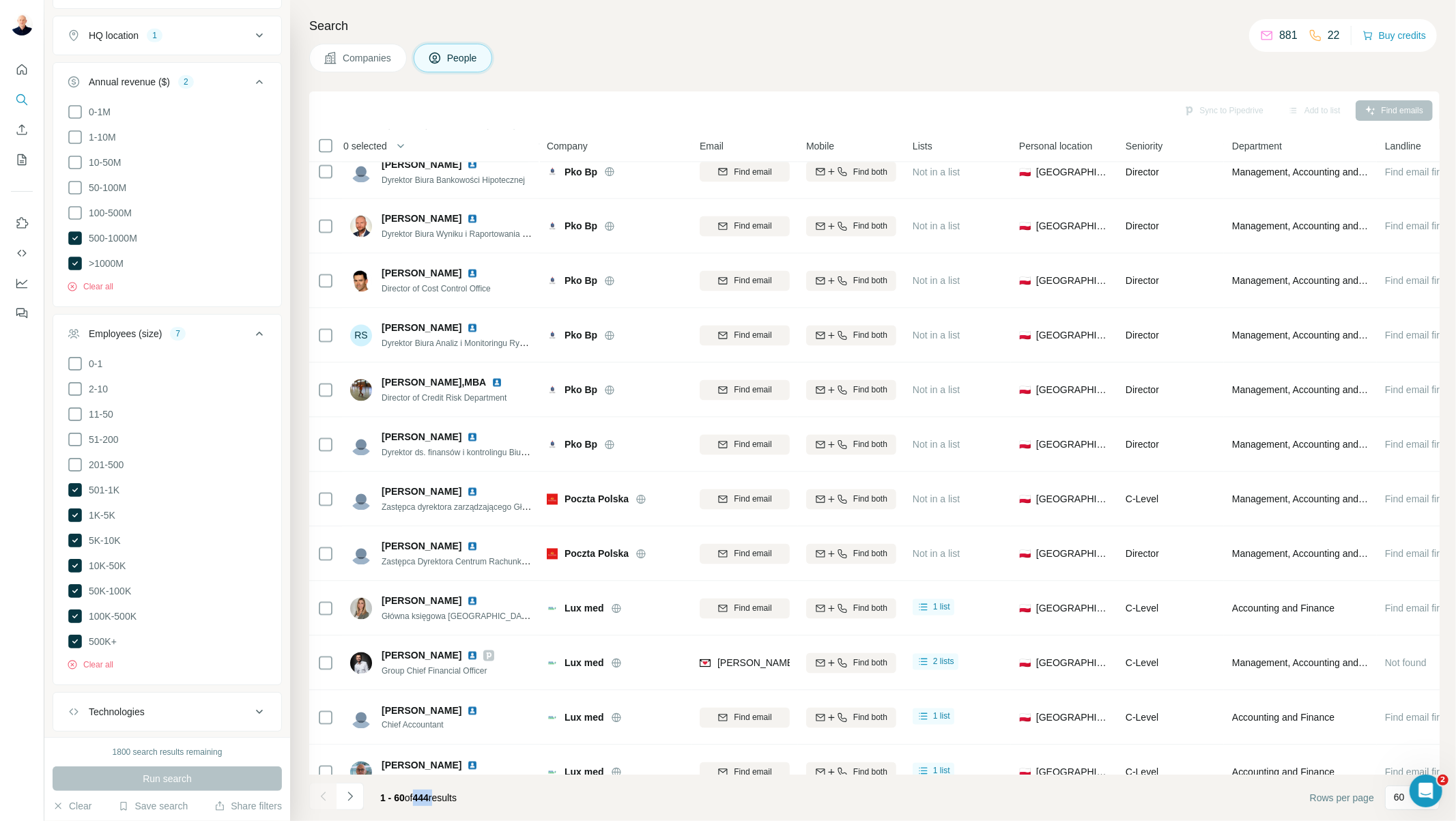
scroll to position [2351, 0]
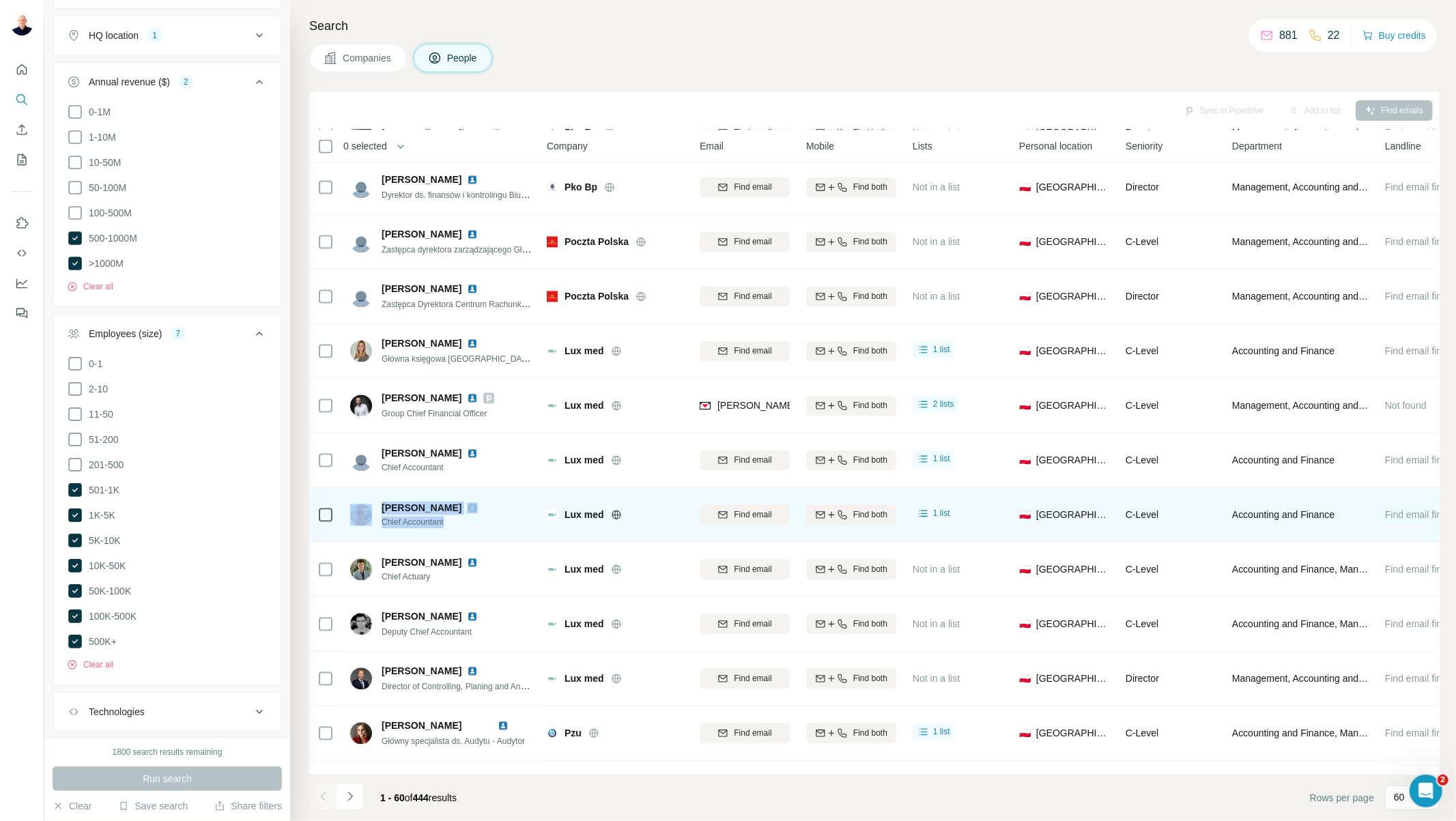
drag, startPoint x: 456, startPoint y: 523, endPoint x: 374, endPoint y: 521, distance: 82.0
click at [374, 521] on div "[PERSON_NAME] Chief Accountant" at bounding box center [422, 515] width 144 height 27
click at [452, 534] on td "[PERSON_NAME] Chief Accountant" at bounding box center [441, 515] width 198 height 55
drag, startPoint x: 442, startPoint y: 520, endPoint x: 386, endPoint y: 522, distance: 56.0
click at [386, 522] on span "Chief Accountant" at bounding box center [438, 522] width 112 height 13
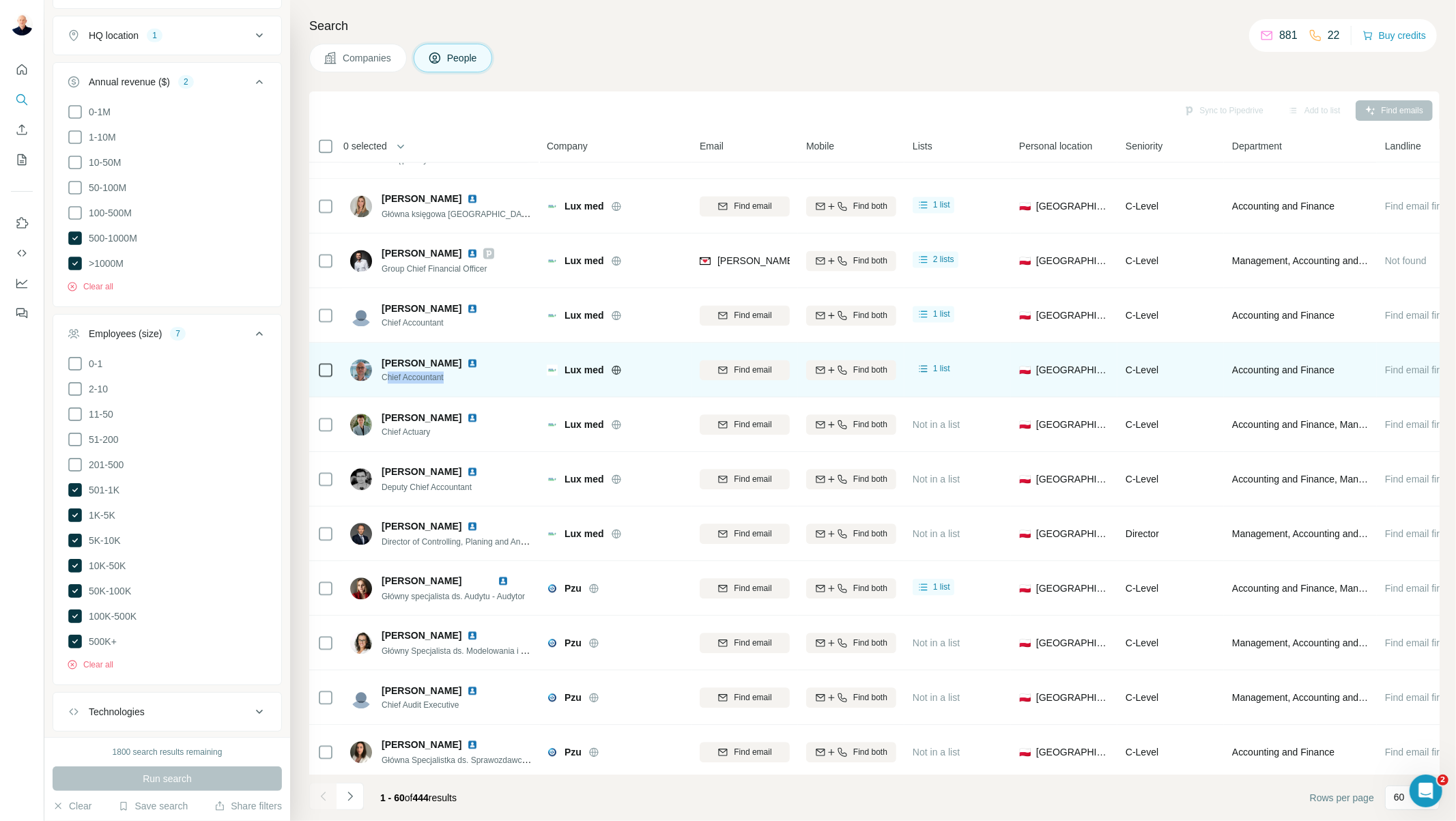
scroll to position [2654, 0]
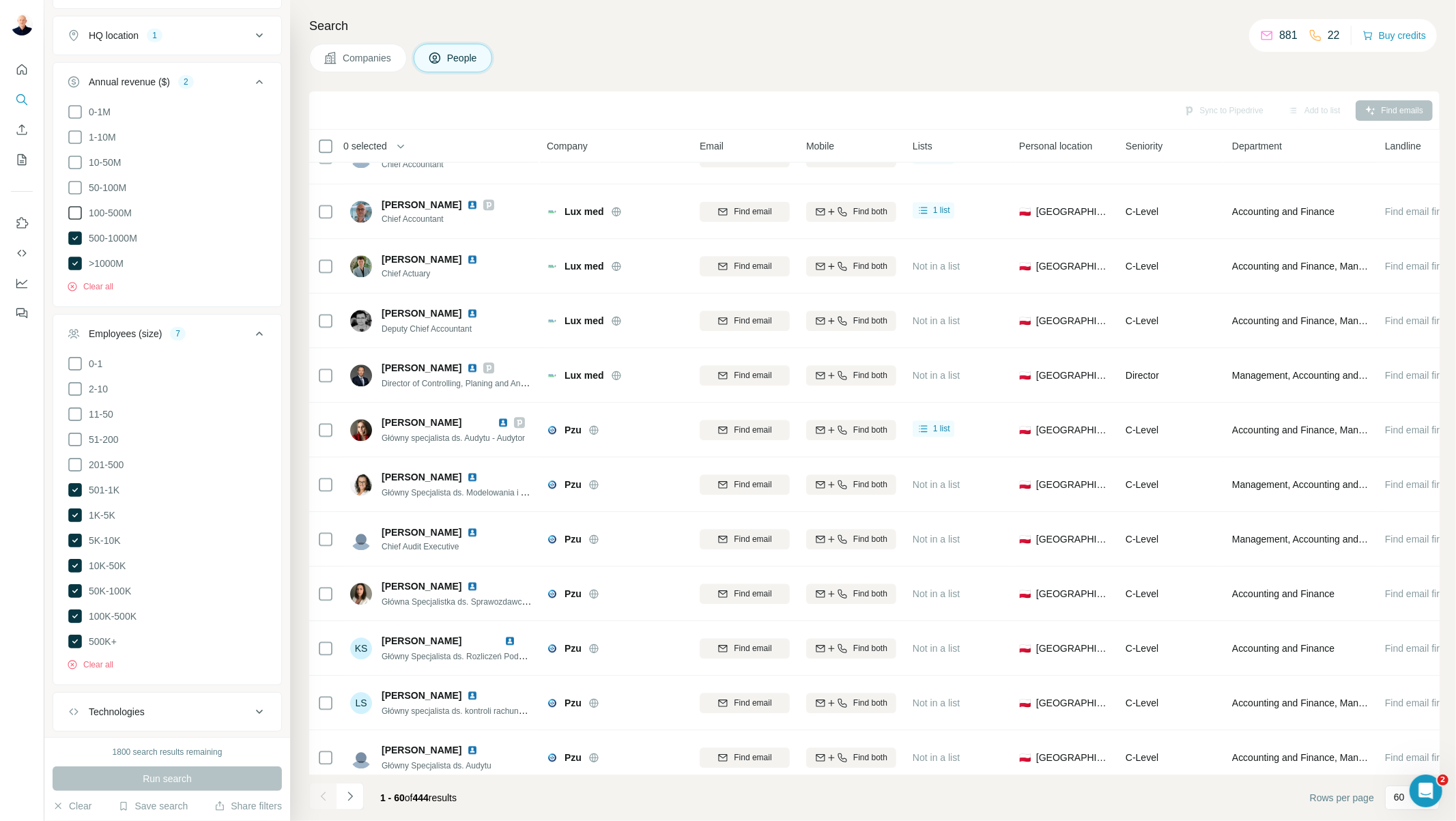
click at [75, 214] on icon at bounding box center [75, 213] width 17 height 16
click at [159, 777] on span "Run search" at bounding box center [167, 779] width 50 height 13
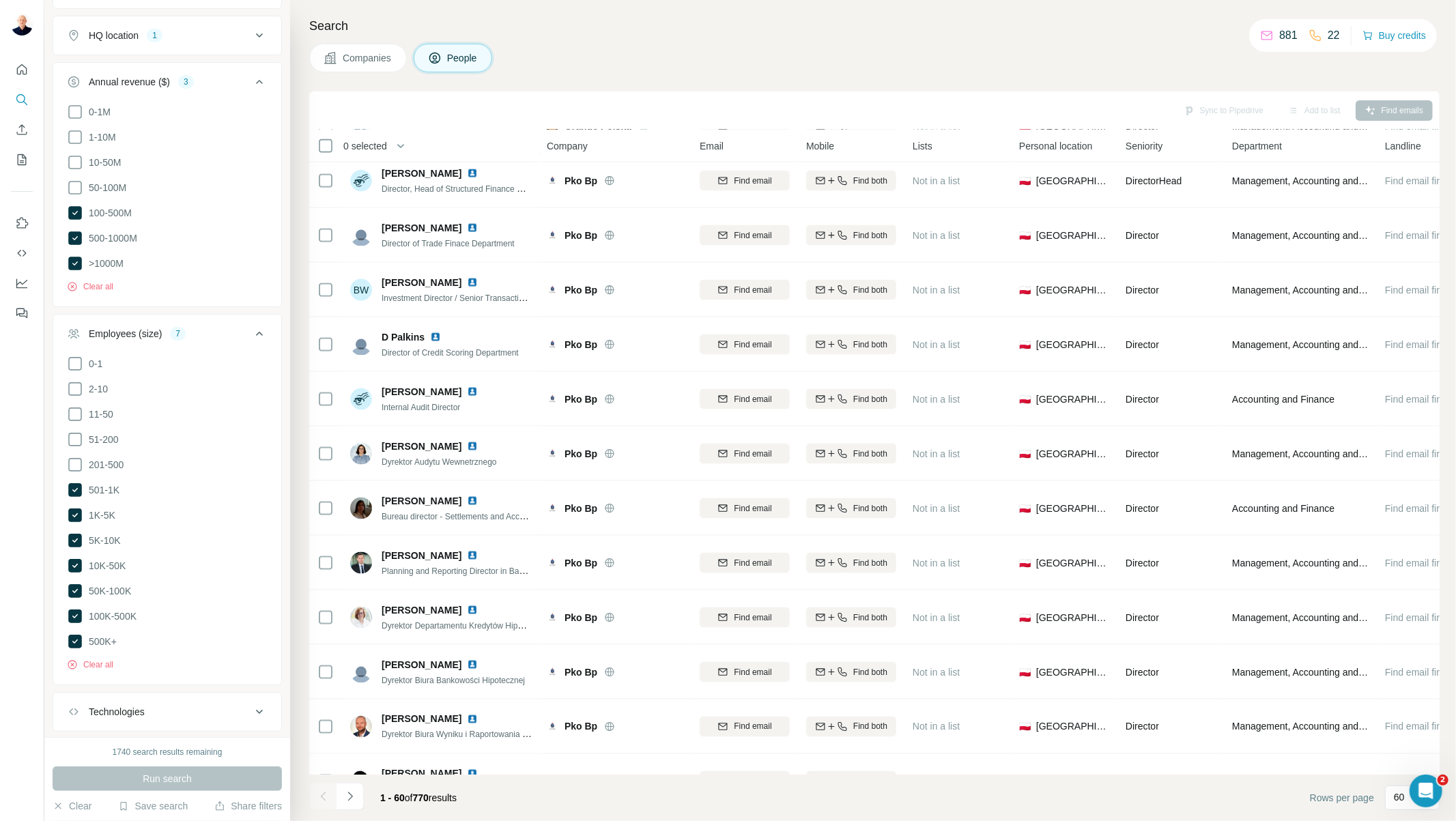
scroll to position [2671, 0]
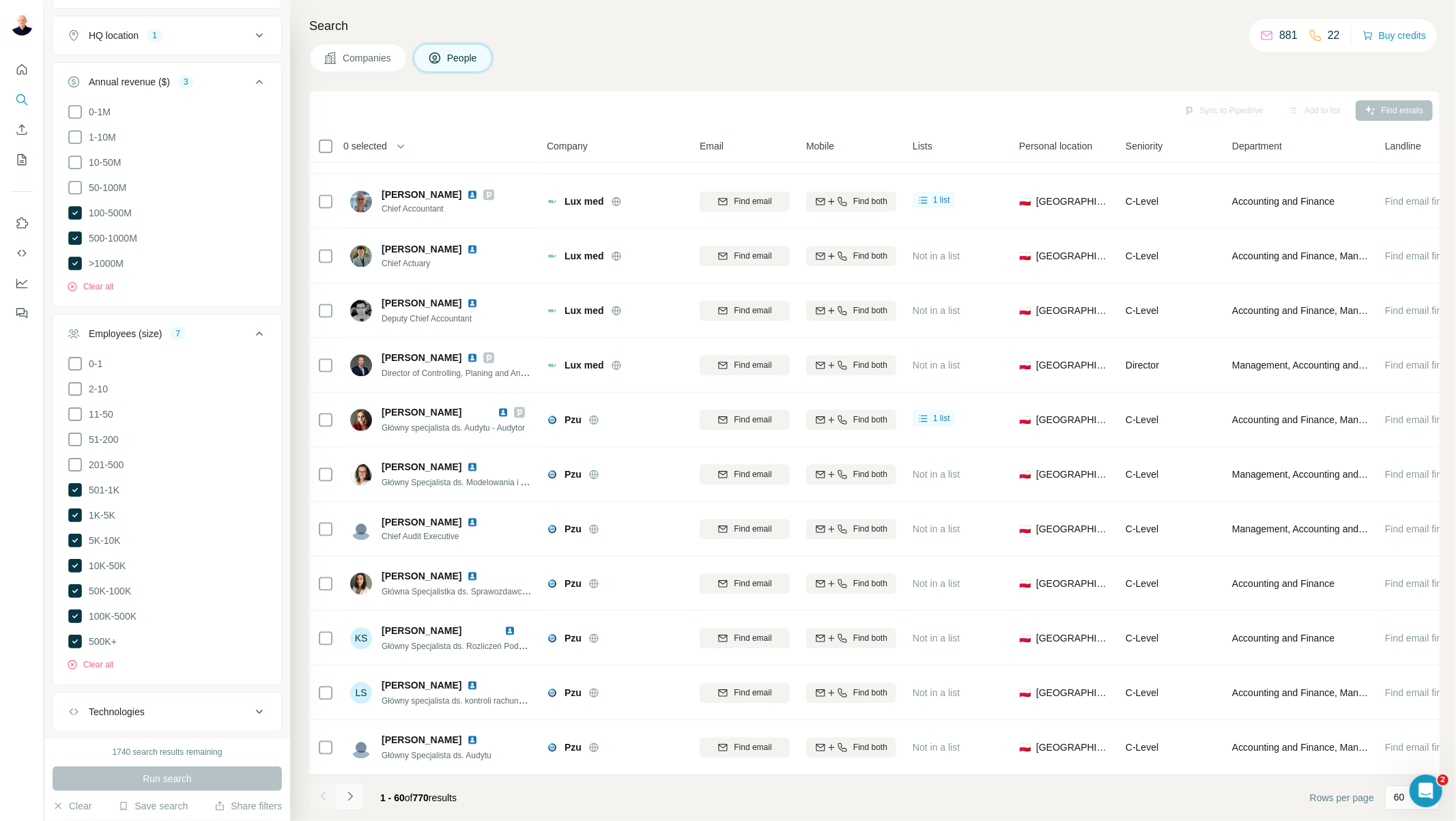
click at [353, 792] on icon "Navigate to next page" at bounding box center [350, 796] width 13 height 13
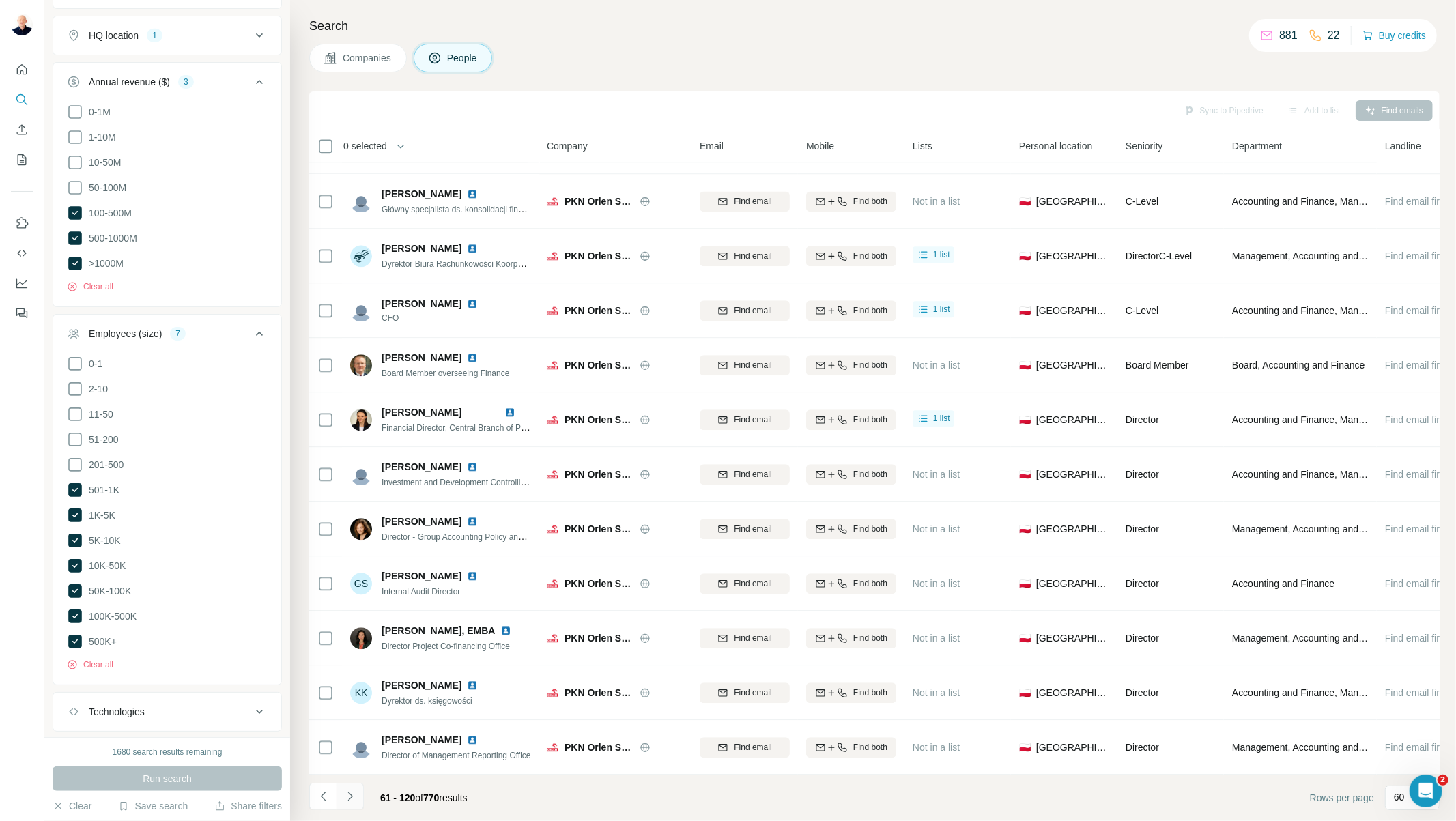
click at [349, 799] on icon "Navigate to next page" at bounding box center [350, 796] width 13 height 13
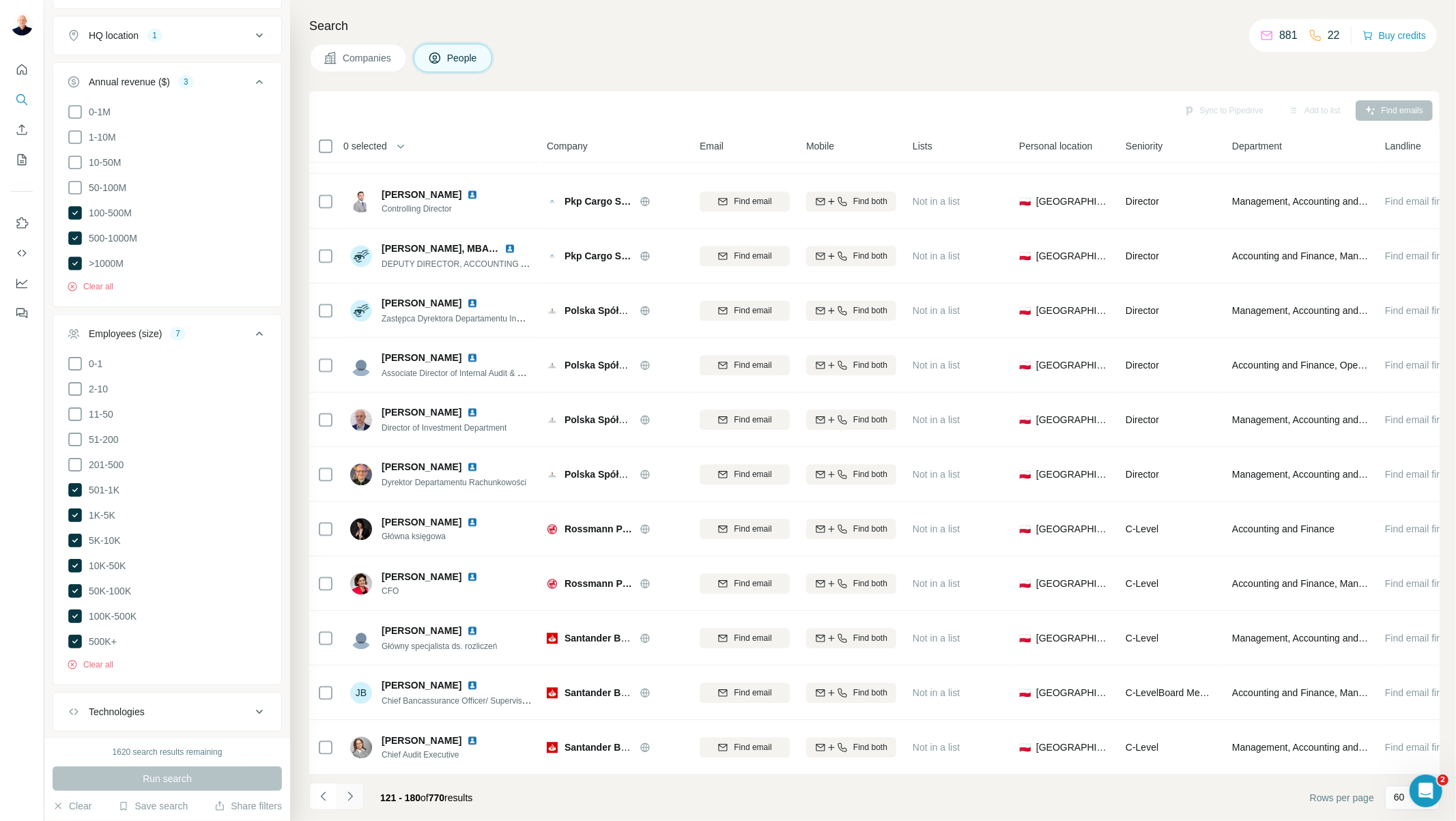
click at [354, 799] on icon "Navigate to next page" at bounding box center [350, 796] width 13 height 13
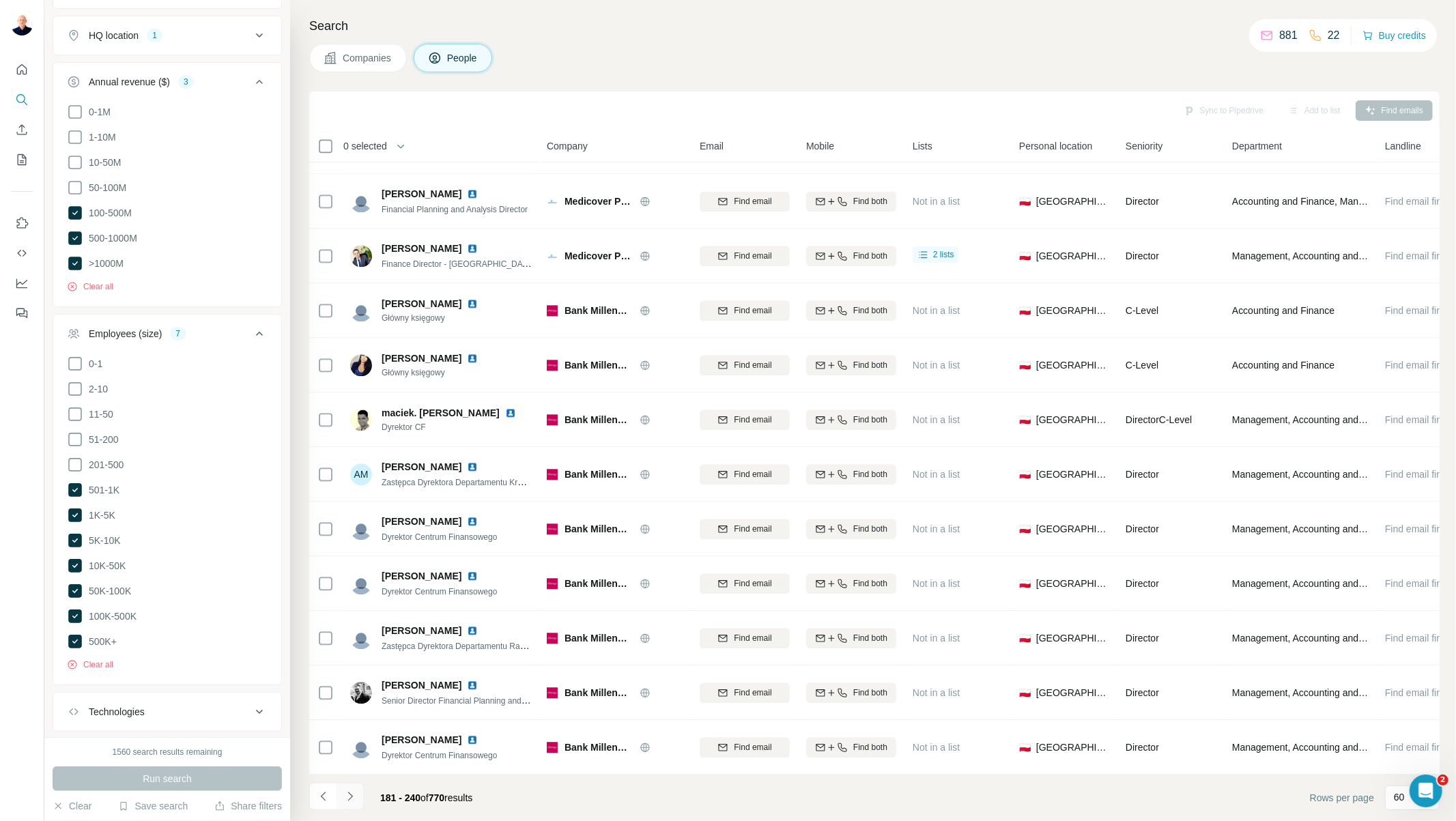
click at [351, 801] on icon "Navigate to next page" at bounding box center [350, 796] width 13 height 13
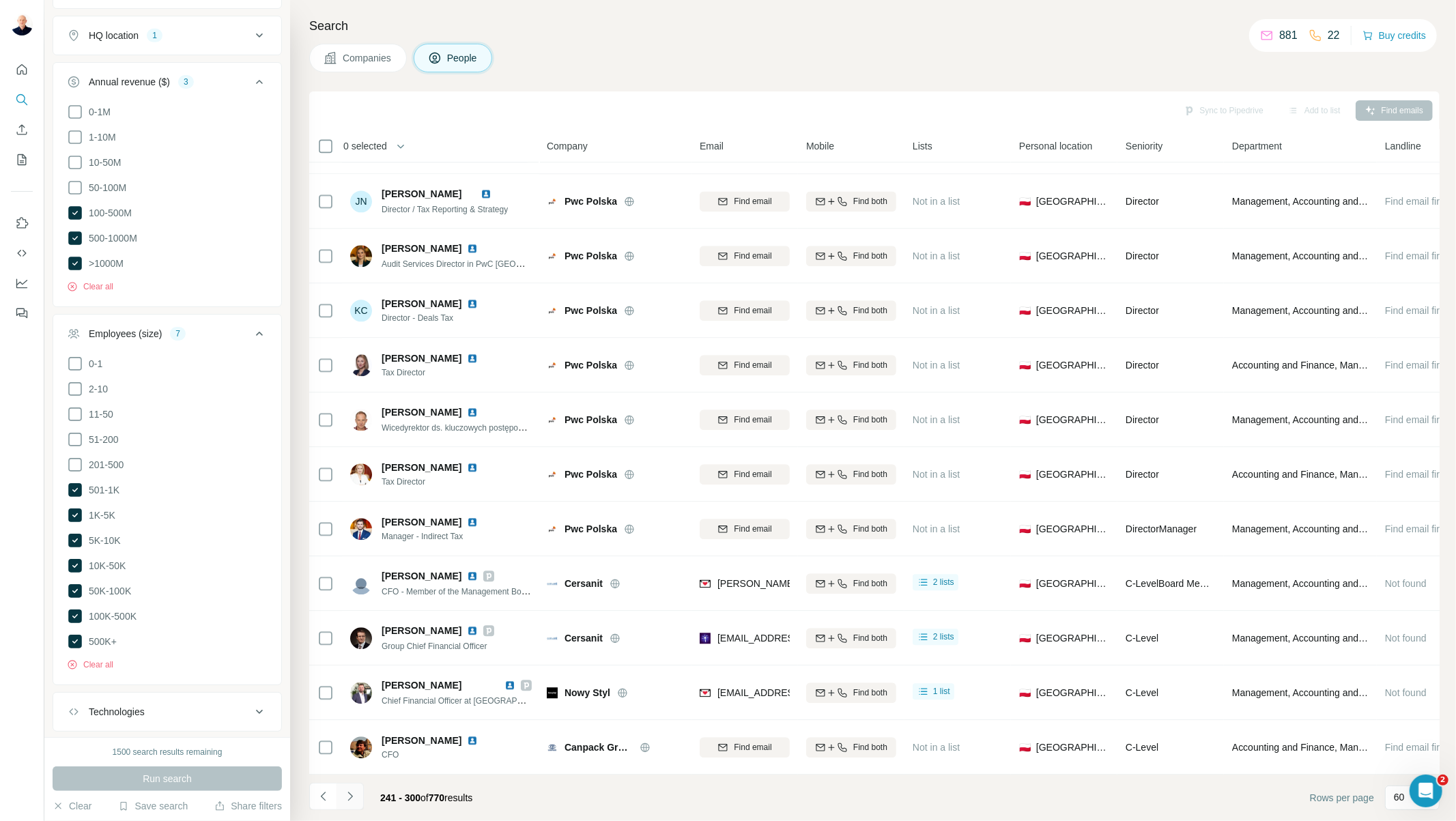
click at [352, 800] on icon "Navigate to next page" at bounding box center [350, 796] width 13 height 13
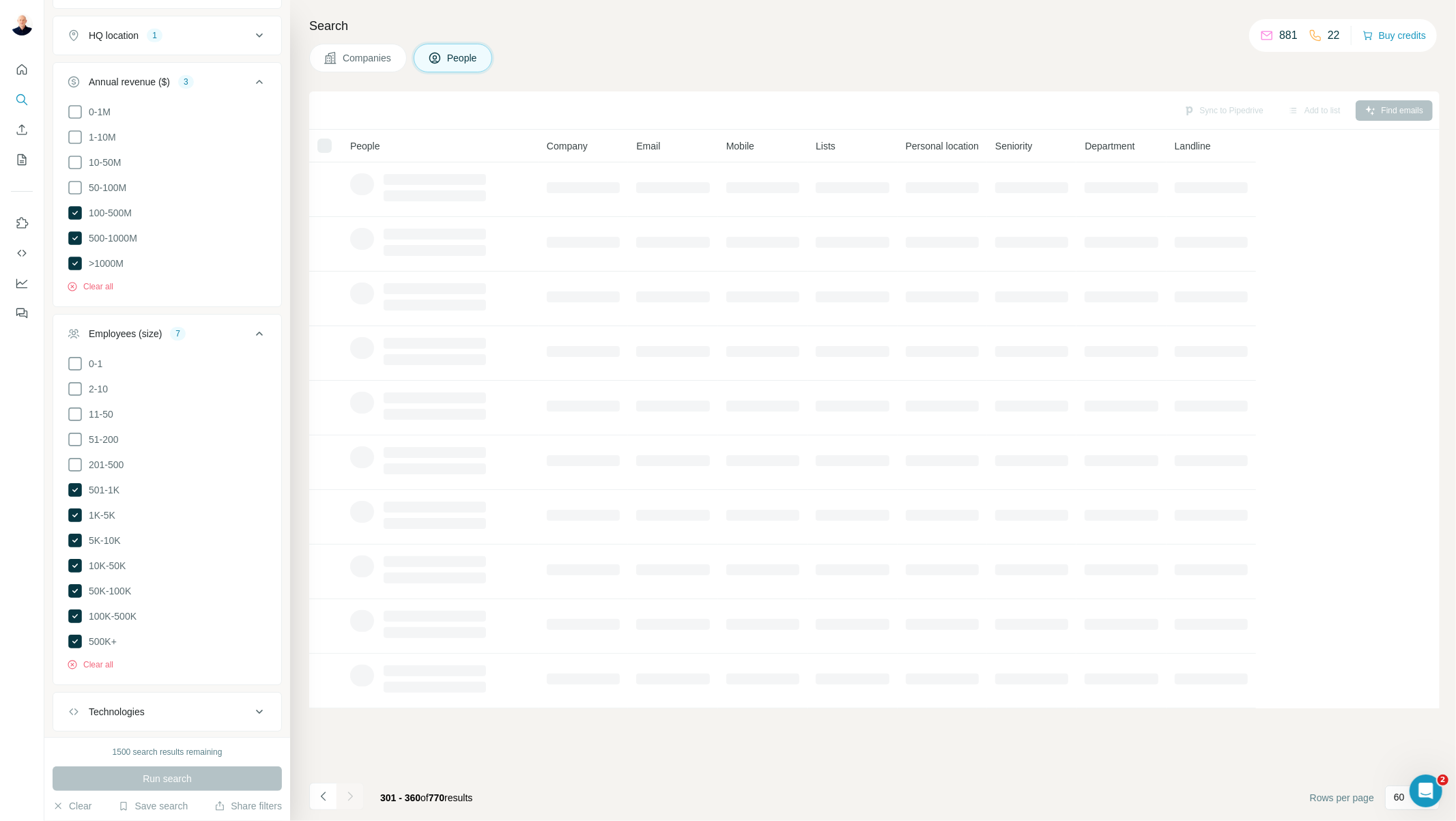
scroll to position [0, 0]
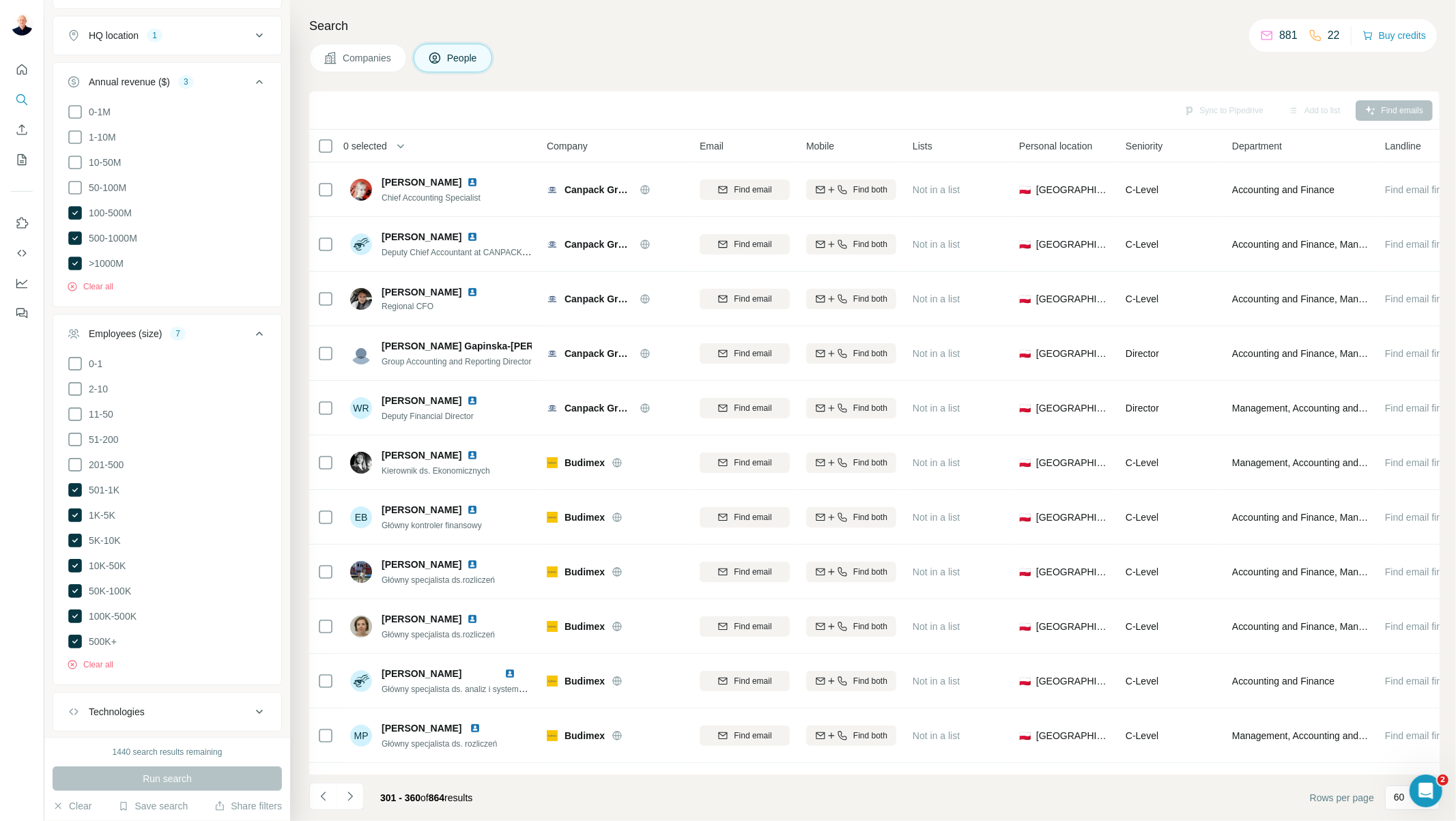
drag, startPoint x: 365, startPoint y: 107, endPoint x: 339, endPoint y: 101, distance: 26.7
click at [339, 101] on div "Sync to Pipedrive Add to list Find emails" at bounding box center [875, 110] width 1117 height 24
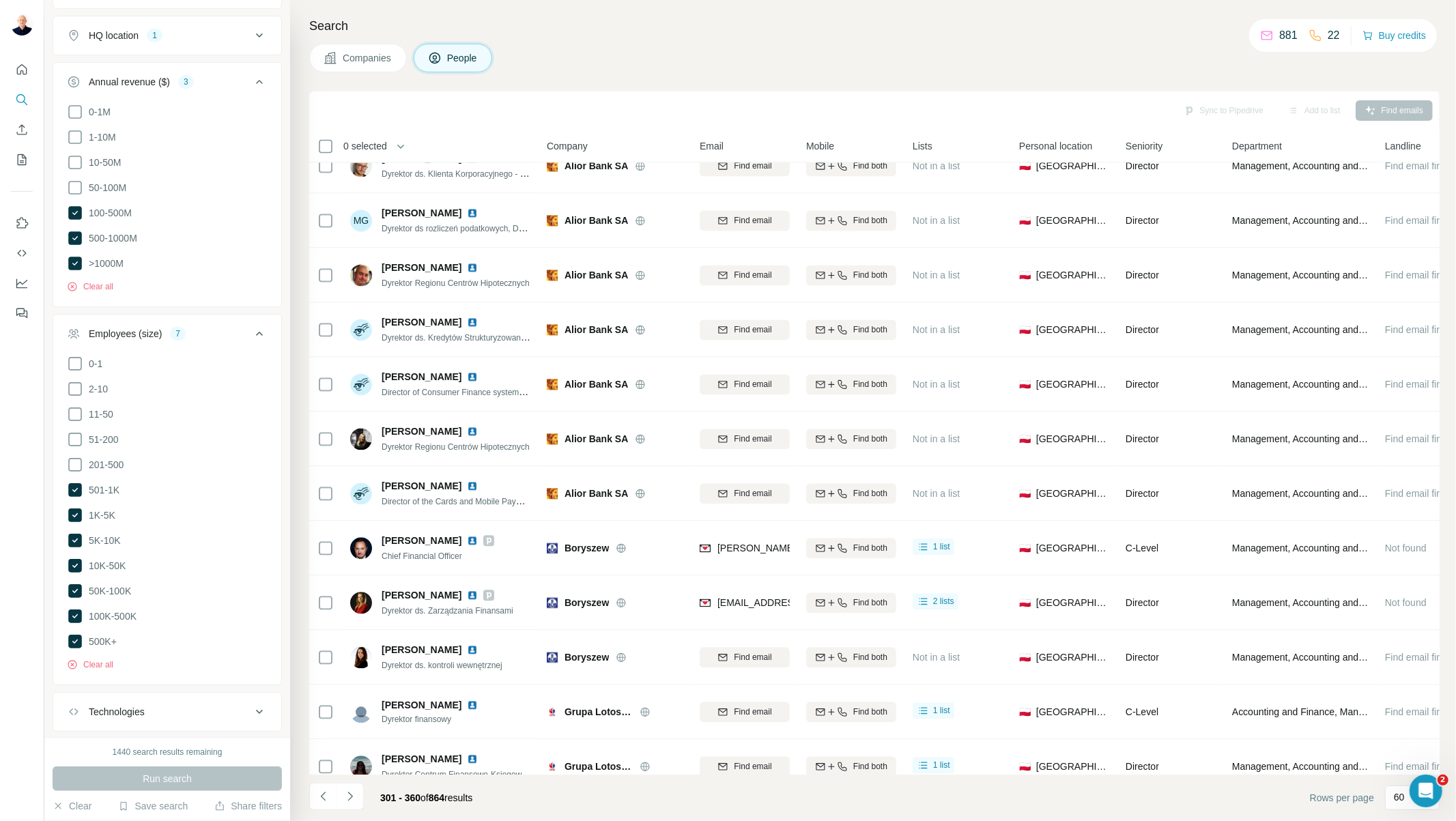
scroll to position [2671, 0]
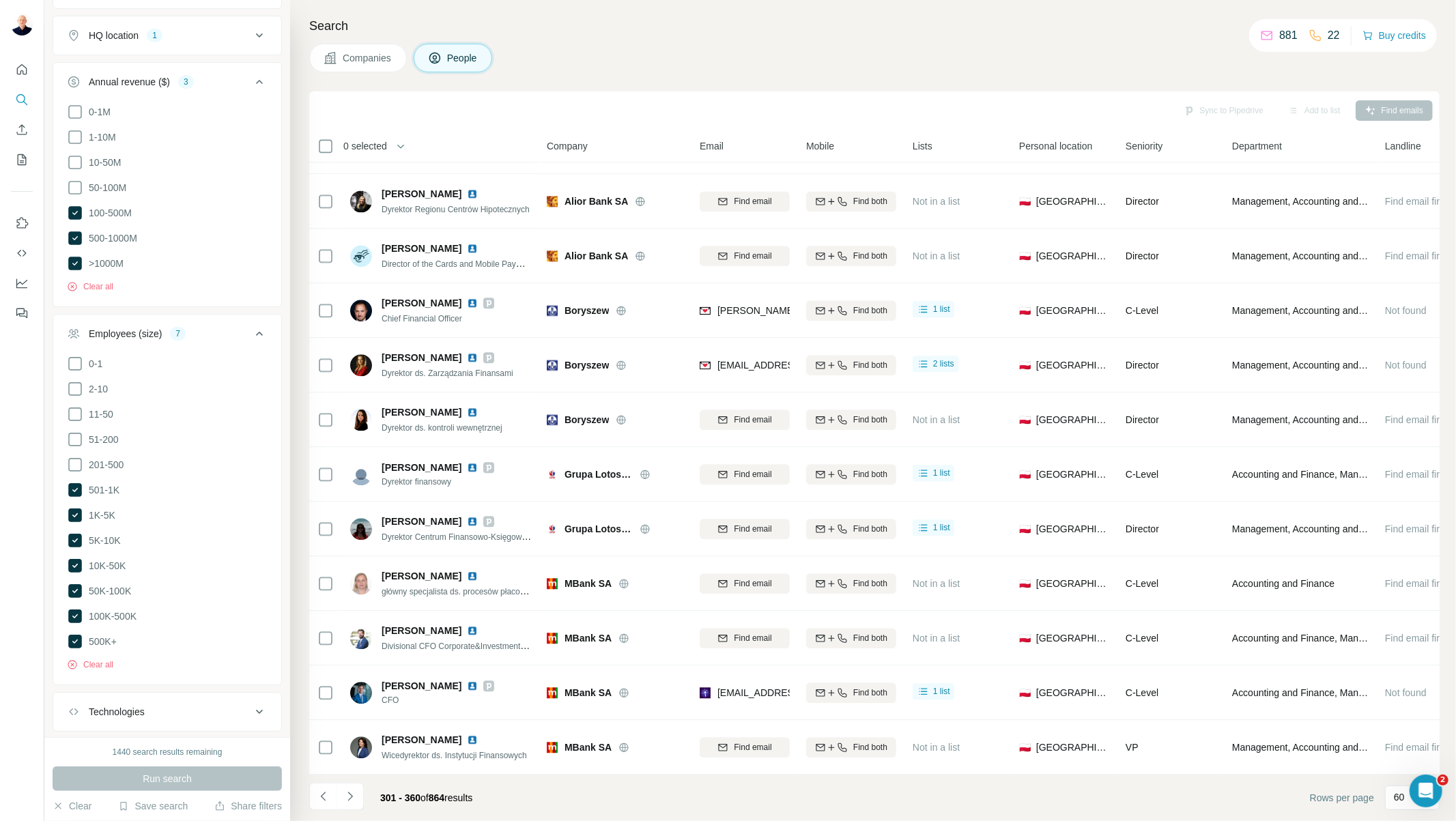
click at [28, 408] on div at bounding box center [22, 410] width 44 height 821
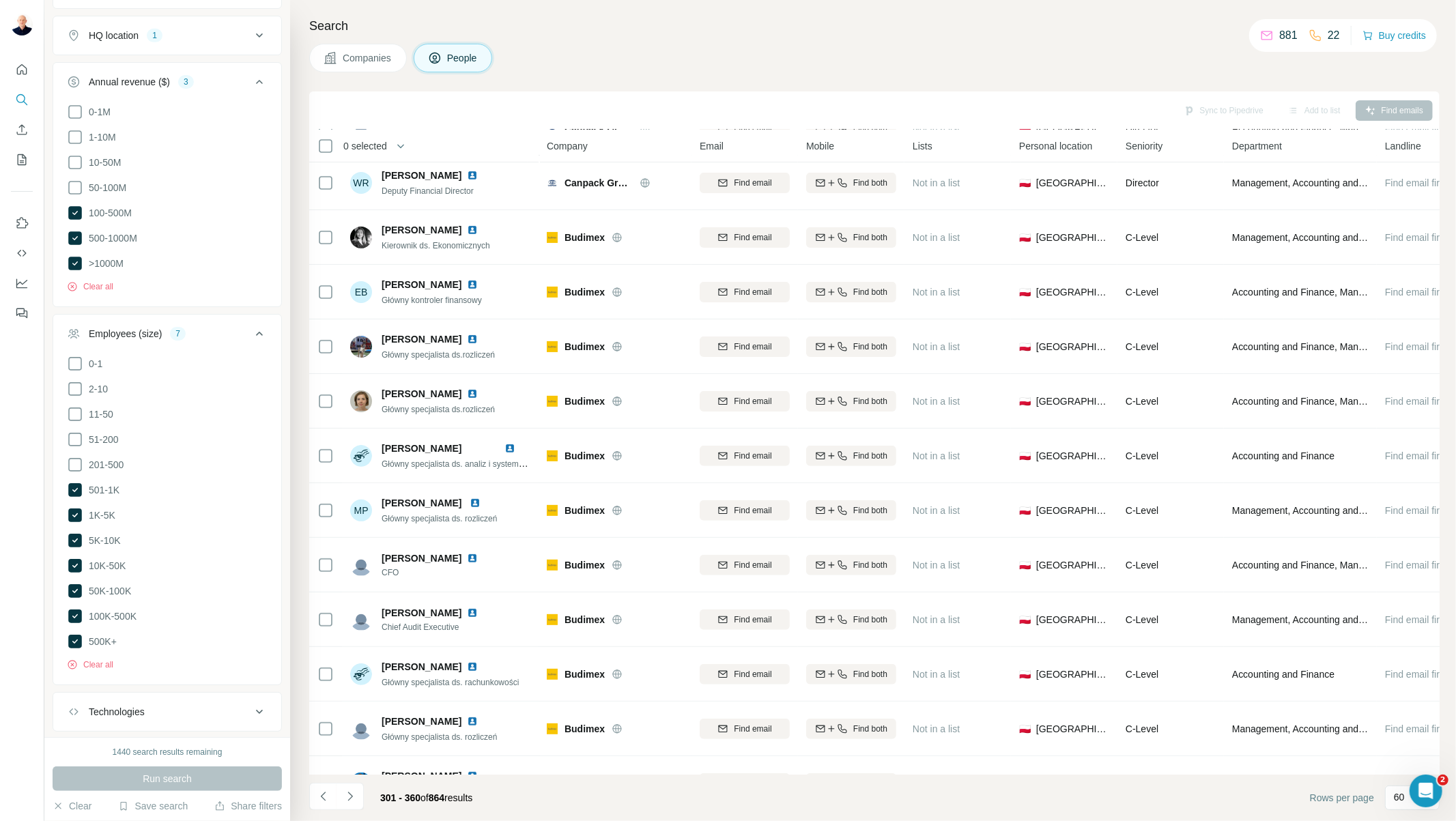
scroll to position [0, 0]
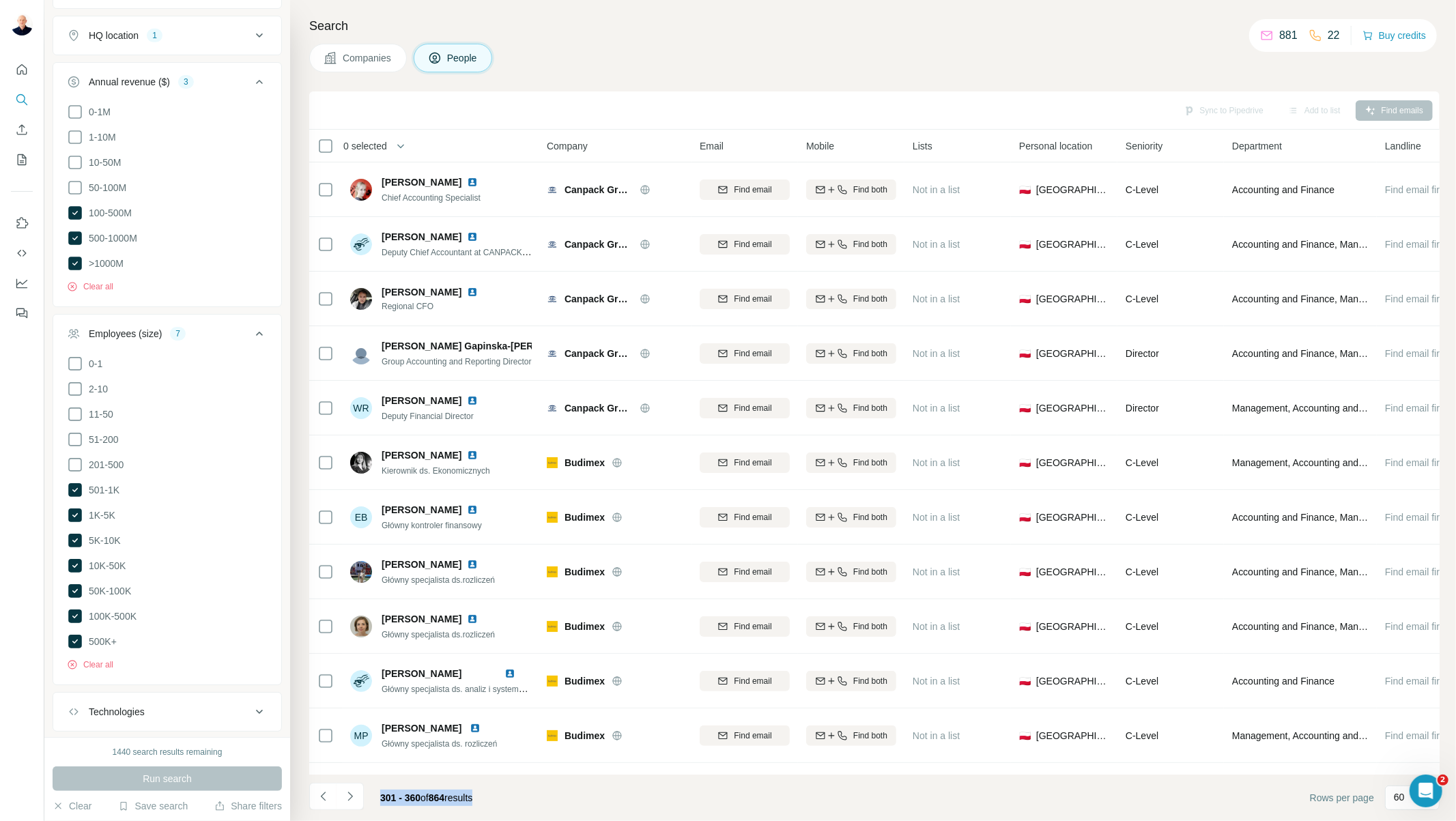
drag, startPoint x: 492, startPoint y: 799, endPoint x: 380, endPoint y: 801, distance: 112.0
click at [380, 801] on div "301 - 360 of 864 results" at bounding box center [426, 798] width 114 height 30
click at [603, 80] on div "Search Companies People Sync to Pipedrive Add to list Find emails 0 selected Pe…" at bounding box center [873, 410] width 1166 height 821
